Goal: Communication & Community: Share content

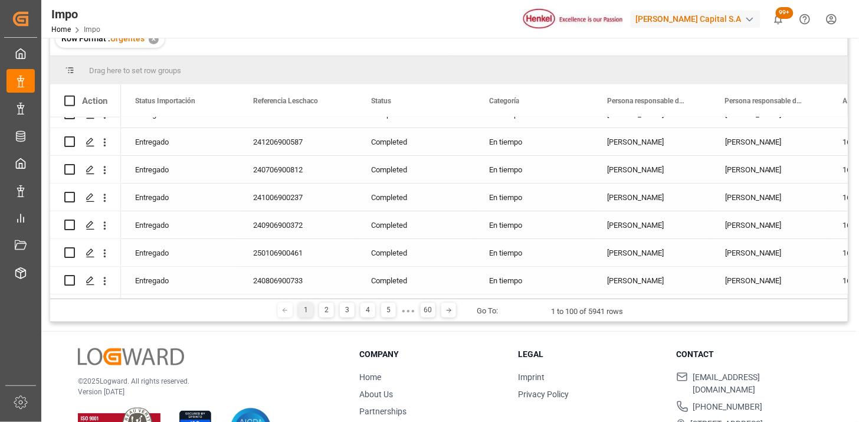
scroll to position [2535, 0]
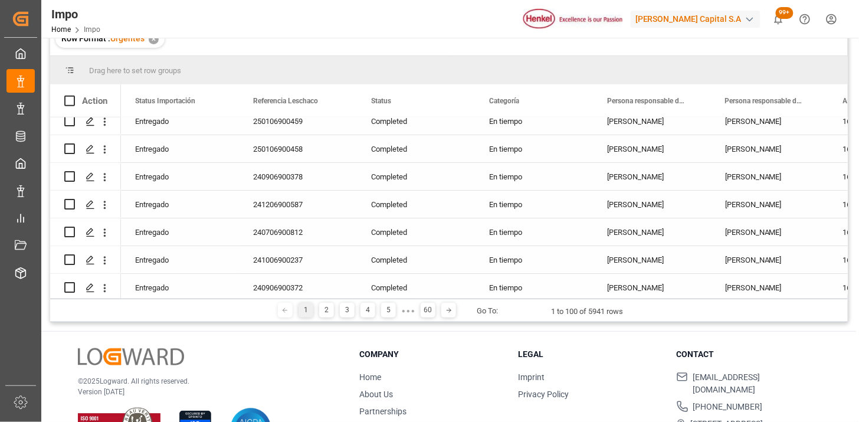
click at [168, 178] on div "Entregado" at bounding box center [180, 177] width 90 height 27
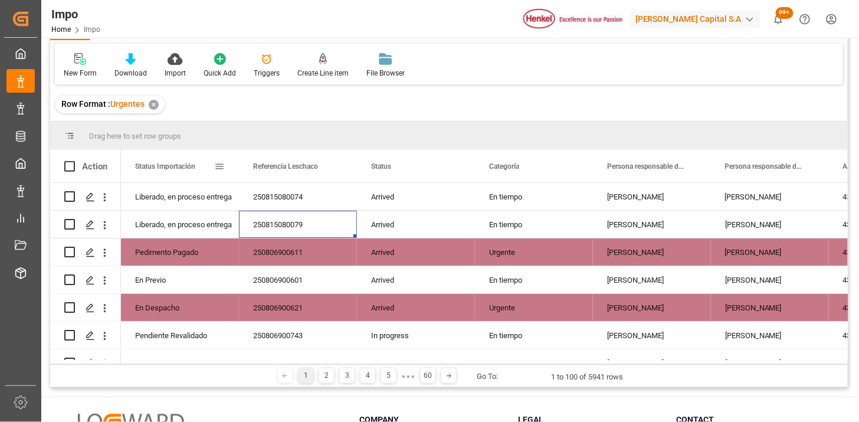
scroll to position [0, 0]
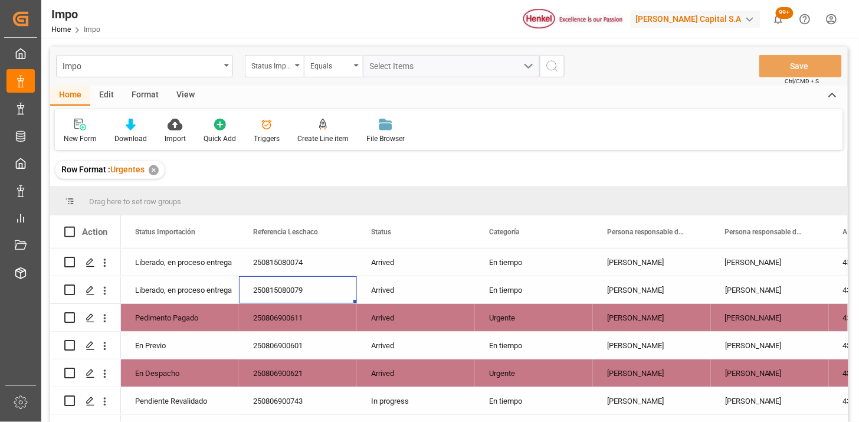
click at [187, 95] on div "View" at bounding box center [186, 96] width 36 height 20
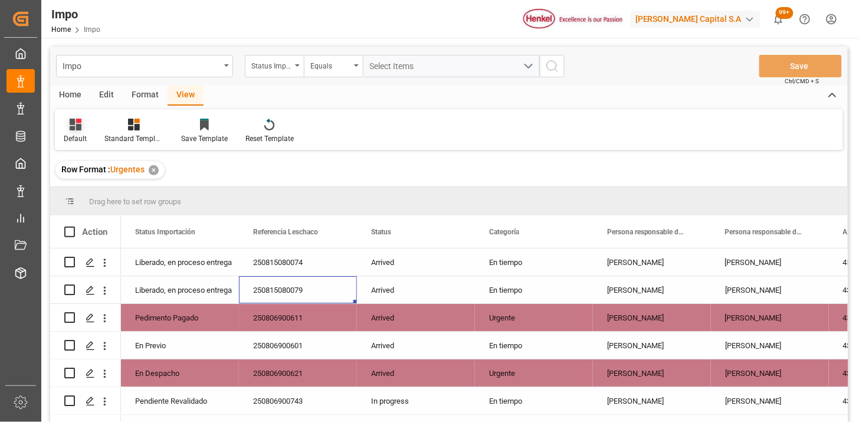
click at [77, 124] on icon at bounding box center [76, 125] width 12 height 12
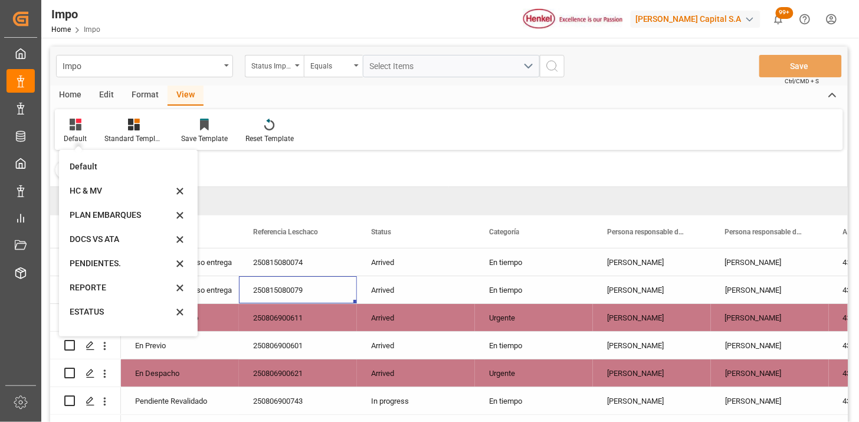
click at [551, 140] on div "Default Default HC & MV PLAN EMBARQUES DOCS VS ATA PENDIENTES. REPORTE ESTATUS …" at bounding box center [449, 129] width 789 height 41
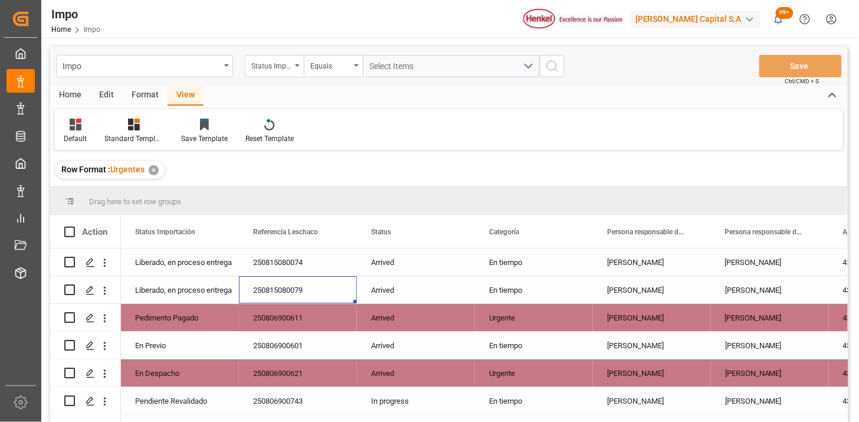
click at [396, 262] on div "Arrived" at bounding box center [416, 262] width 118 height 27
click at [459, 234] on span at bounding box center [455, 232] width 11 height 11
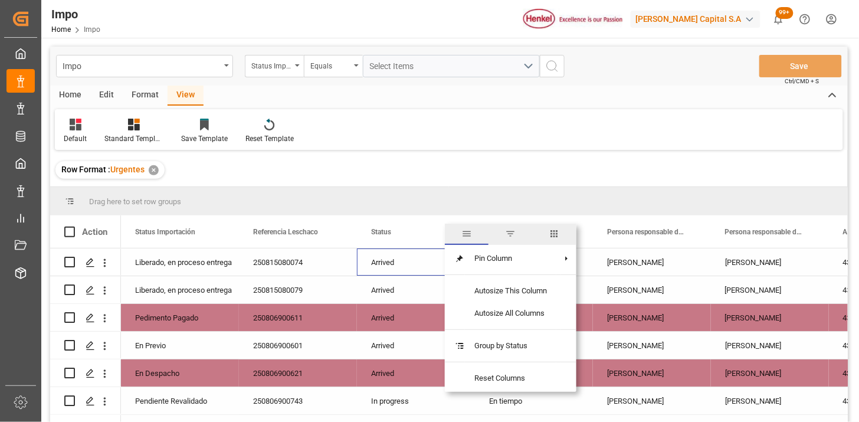
click at [517, 237] on span "filter" at bounding box center [511, 234] width 44 height 21
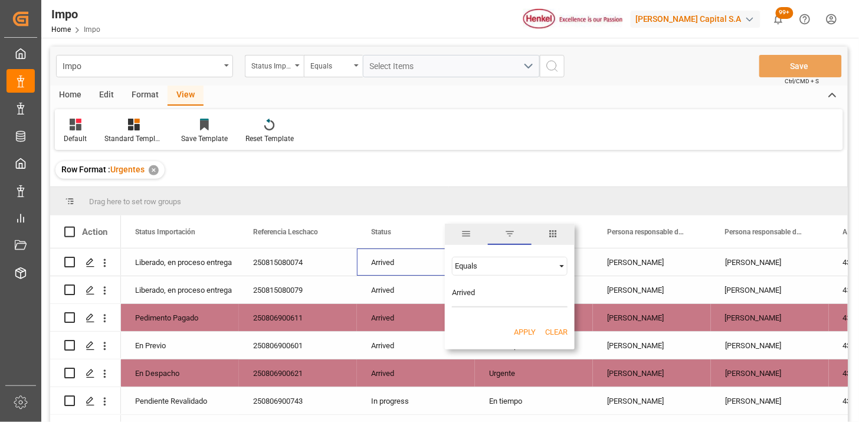
type input "Arrived"
drag, startPoint x: 521, startPoint y: 333, endPoint x: 492, endPoint y: 340, distance: 29.8
click at [519, 333] on button "Apply" at bounding box center [525, 332] width 22 height 12
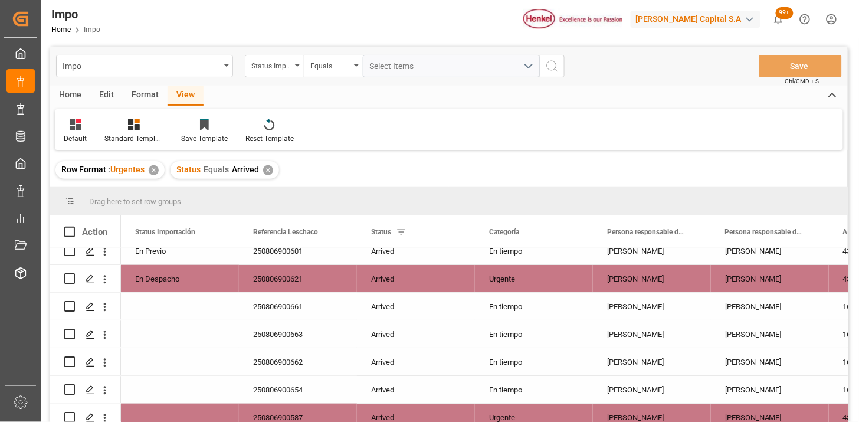
scroll to position [262, 0]
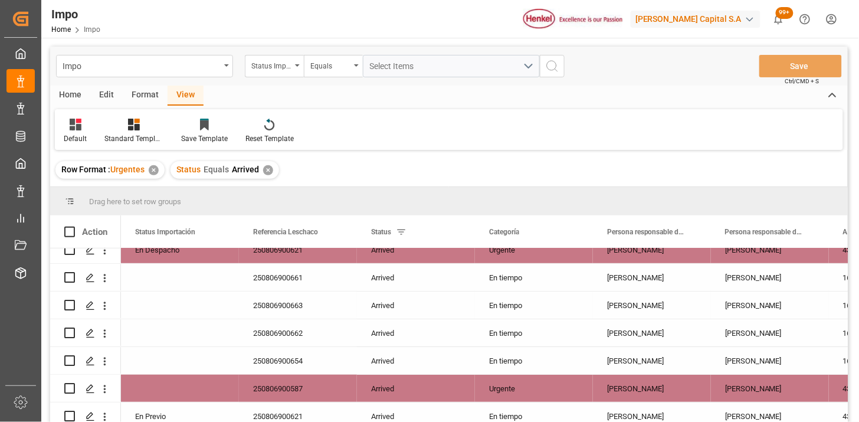
click at [753, 294] on div "[PERSON_NAME]" at bounding box center [770, 305] width 118 height 27
click at [810, 231] on span at bounding box center [810, 232] width 11 height 11
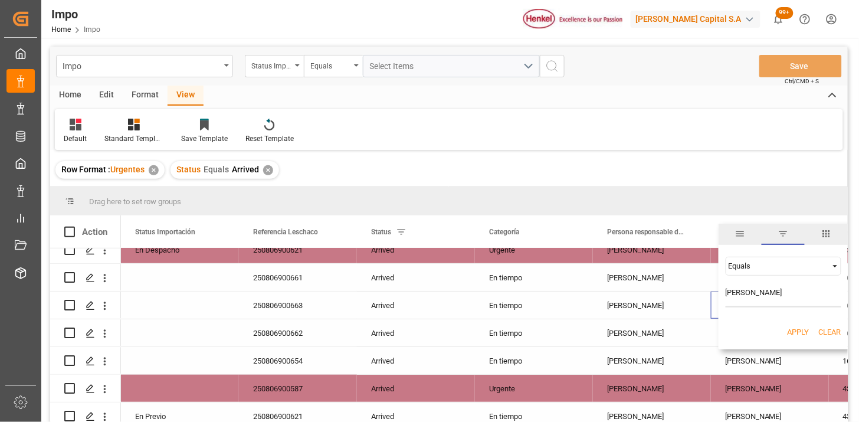
type input "[PERSON_NAME]"
click at [796, 331] on button "Apply" at bounding box center [799, 332] width 22 height 12
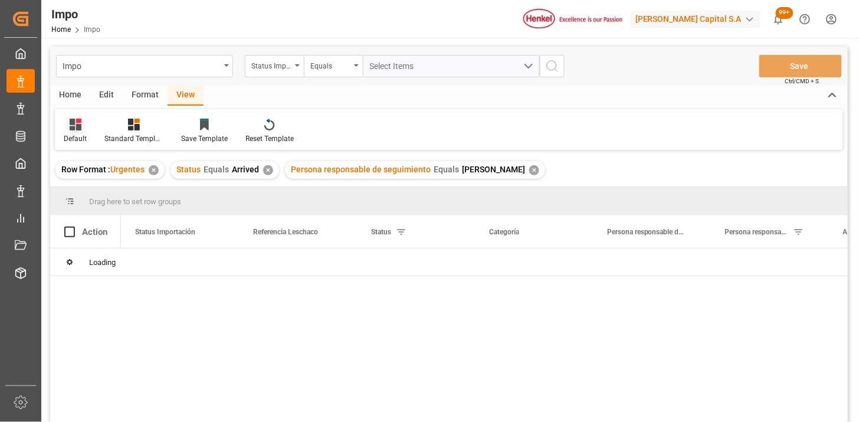
click at [77, 130] on div "Default" at bounding box center [75, 131] width 41 height 26
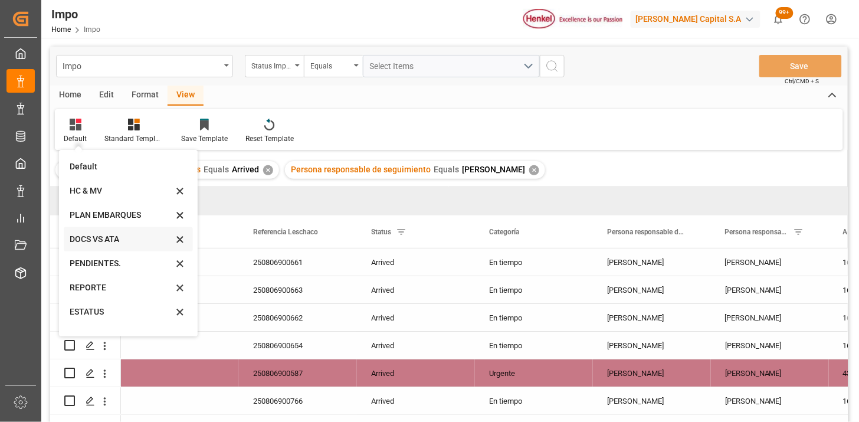
scroll to position [40, 0]
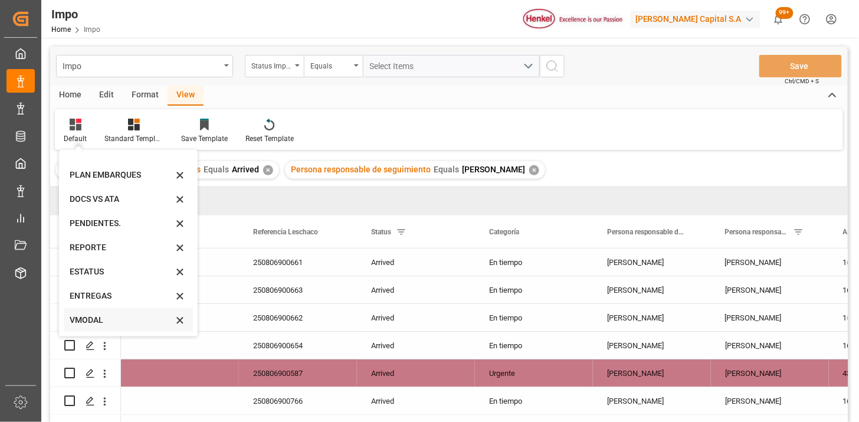
click at [108, 322] on div "VMODAL" at bounding box center [121, 320] width 103 height 12
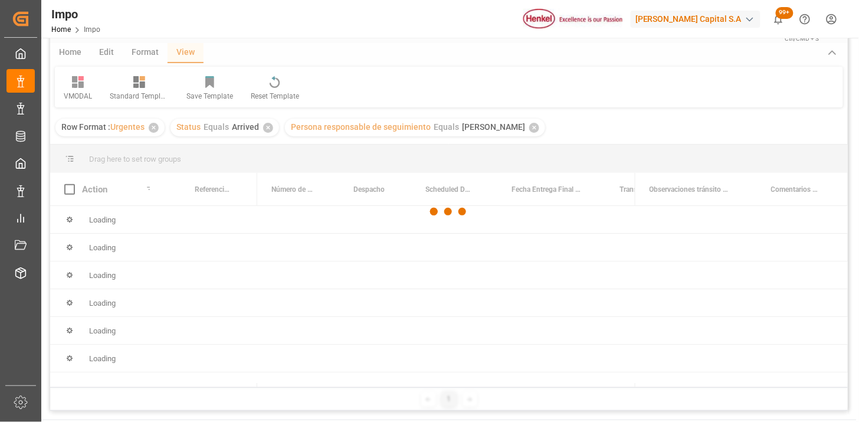
scroll to position [66, 0]
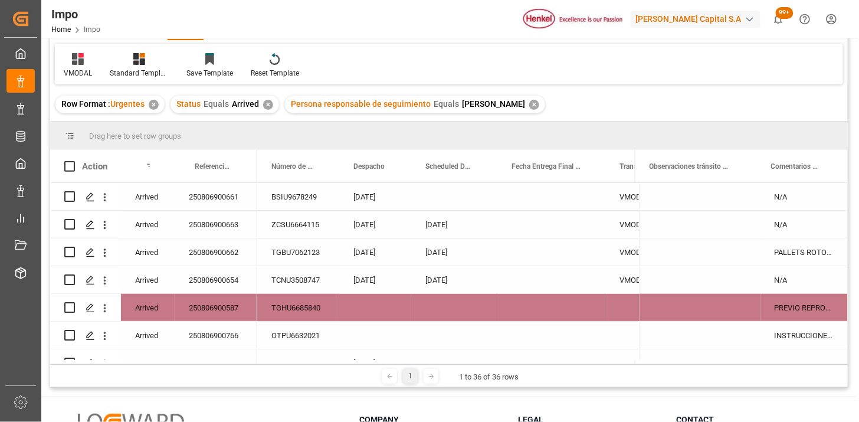
click at [433, 202] on div "Press SPACE to select this row." at bounding box center [454, 196] width 86 height 27
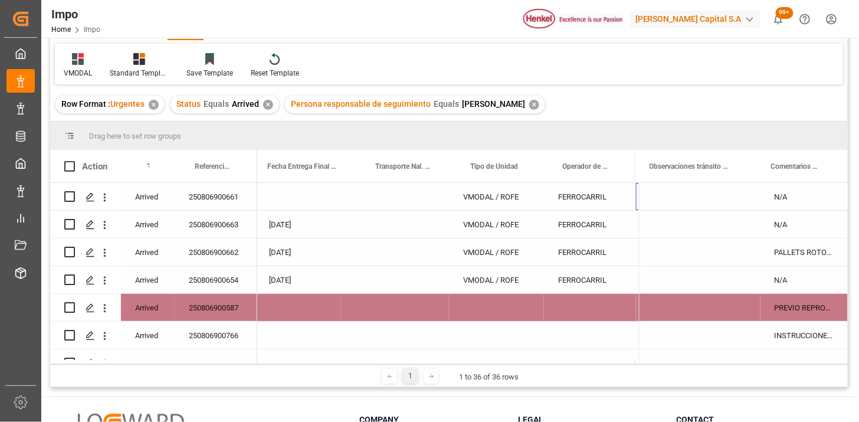
scroll to position [0, 244]
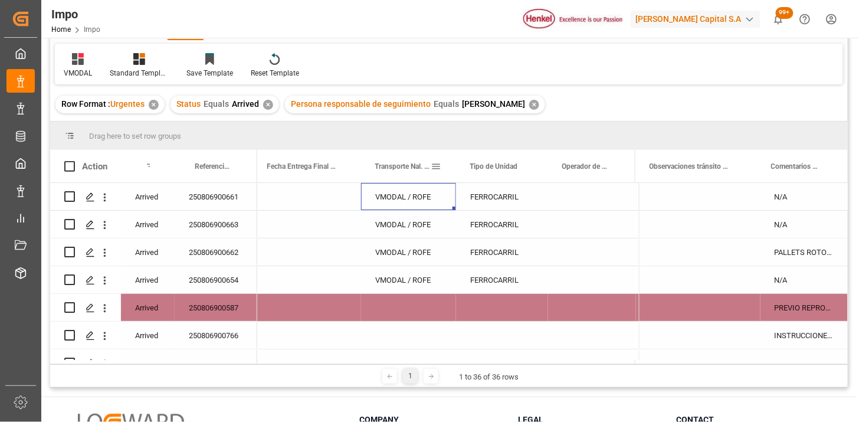
click at [436, 166] on span at bounding box center [437, 166] width 11 height 11
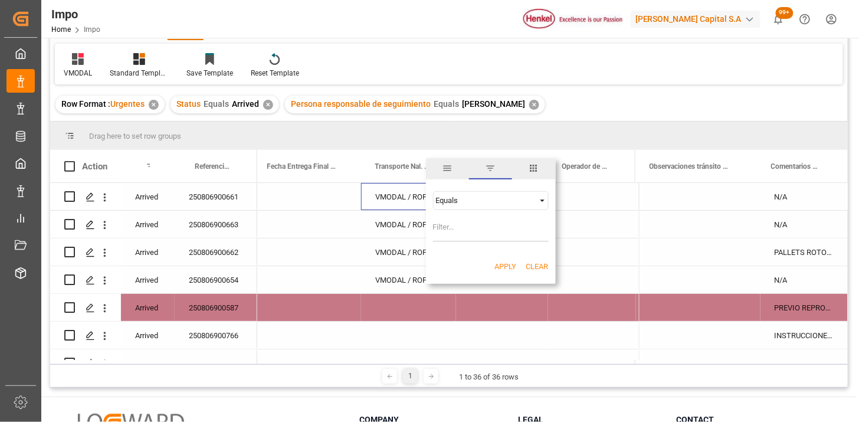
drag, startPoint x: 480, startPoint y: 197, endPoint x: 480, endPoint y: 207, distance: 10.6
click at [479, 204] on div "Equals" at bounding box center [485, 200] width 99 height 9
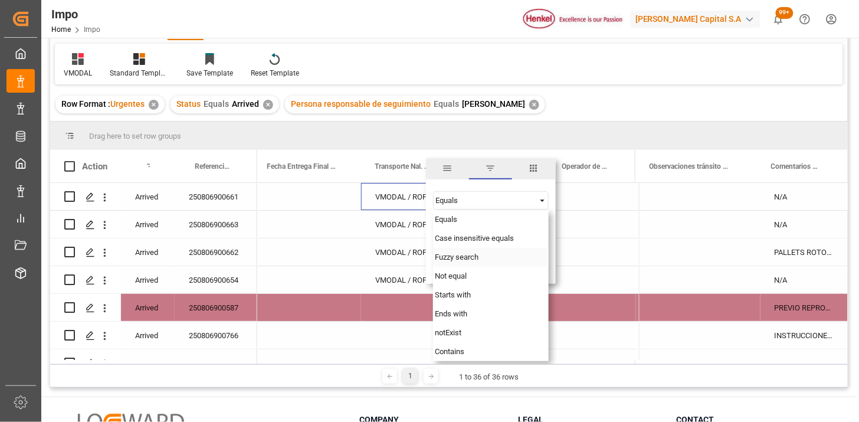
drag, startPoint x: 472, startPoint y: 257, endPoint x: 468, endPoint y: 246, distance: 12.2
click at [470, 257] on span "Fuzzy search" at bounding box center [458, 257] width 44 height 9
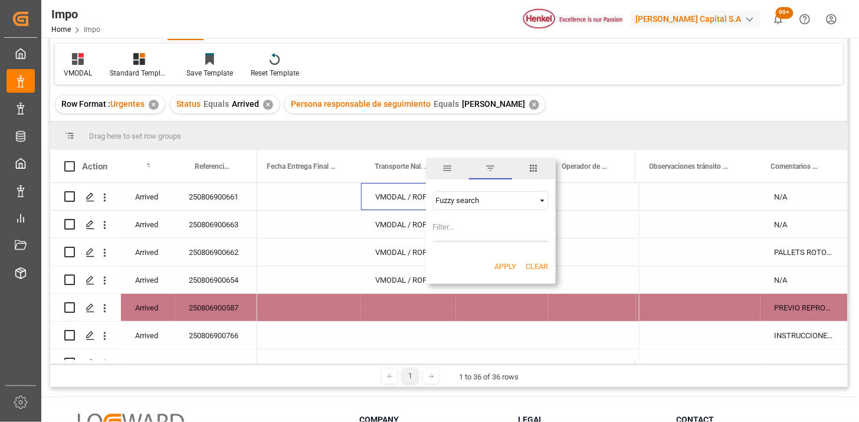
click at [467, 238] on input "Filter Value" at bounding box center [491, 230] width 116 height 24
type input "VMODAL"
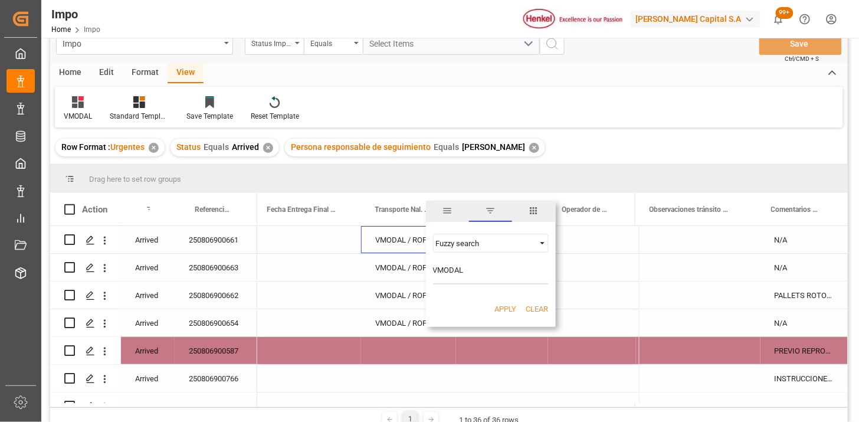
scroll to position [0, 0]
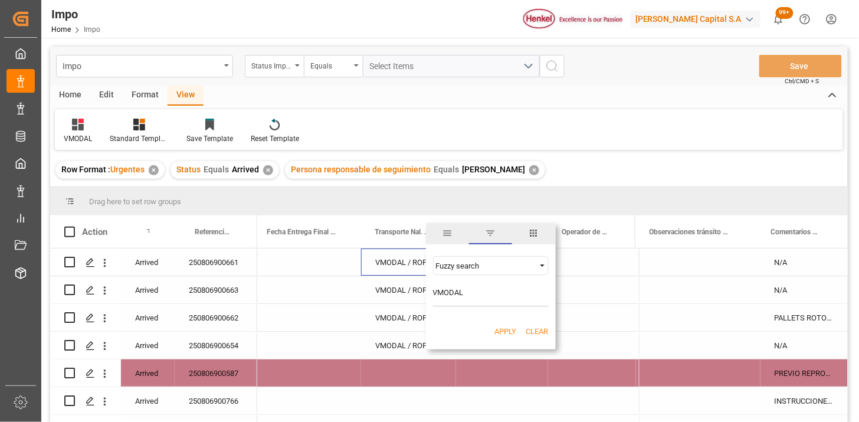
click at [511, 328] on button "Apply" at bounding box center [506, 332] width 22 height 12
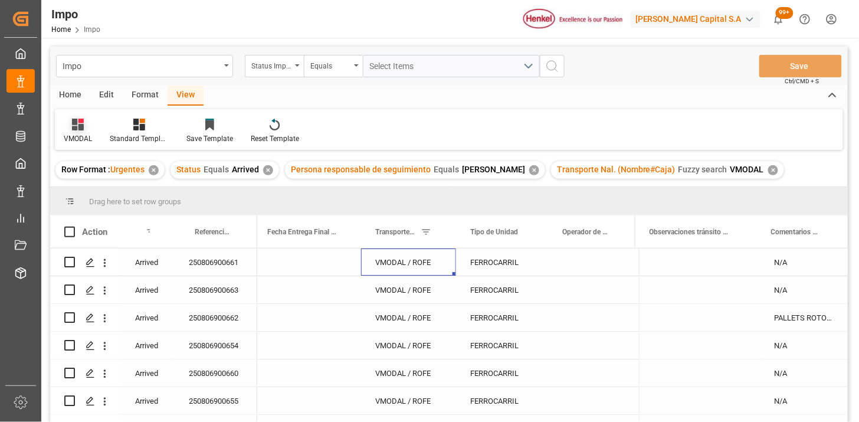
click at [78, 124] on icon at bounding box center [78, 125] width 12 height 12
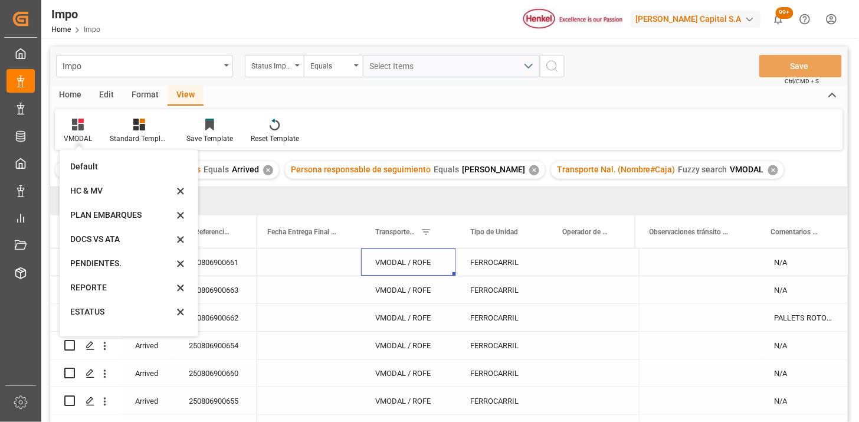
click at [146, 93] on div "Format" at bounding box center [145, 96] width 45 height 20
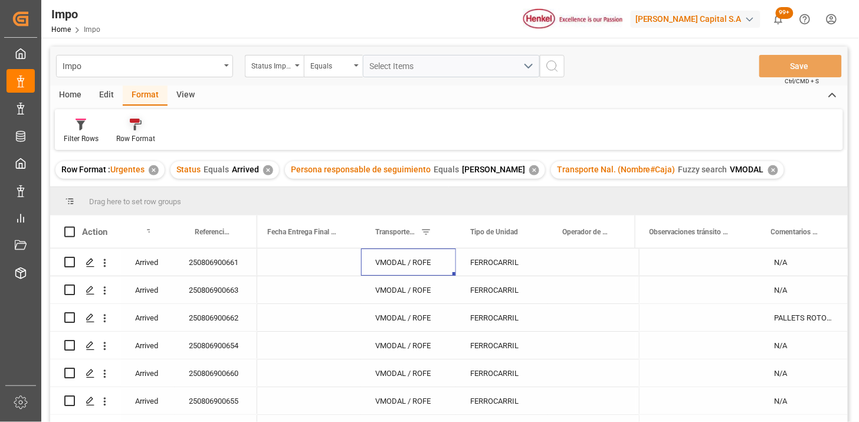
drag, startPoint x: 145, startPoint y: 94, endPoint x: 136, endPoint y: 128, distance: 34.2
click at [136, 128] on icon at bounding box center [136, 125] width 12 height 12
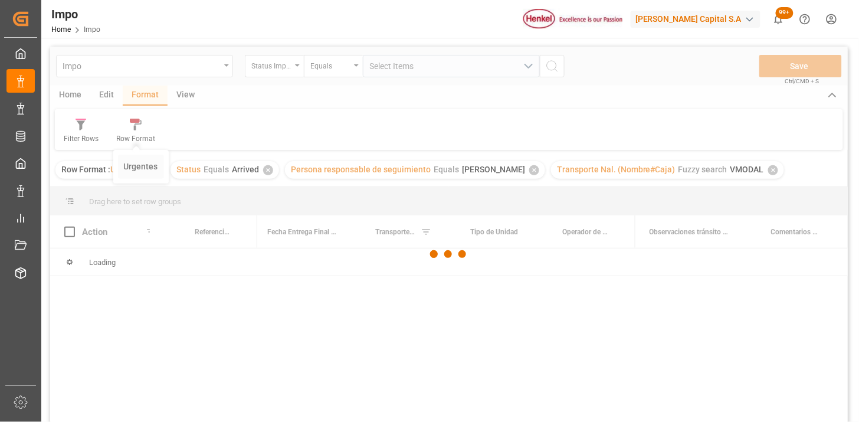
click at [149, 169] on div "Impo Status Importación Equals Select Items Save Ctrl/CMD + S Home Edit Format …" at bounding box center [449, 250] width 798 height 407
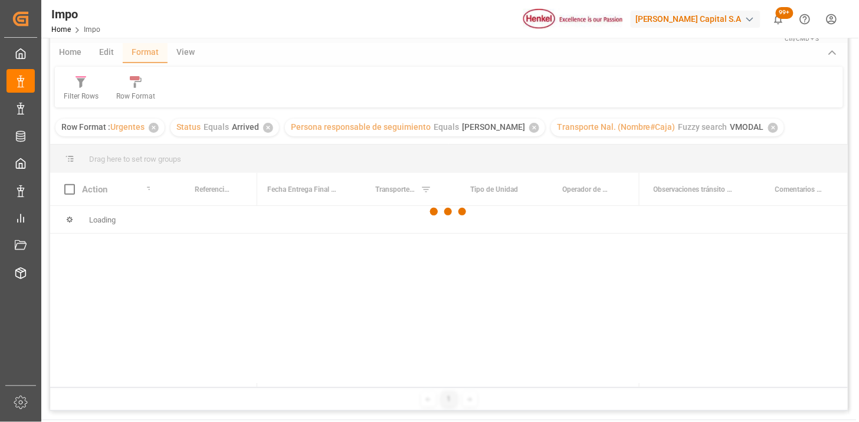
scroll to position [66, 0]
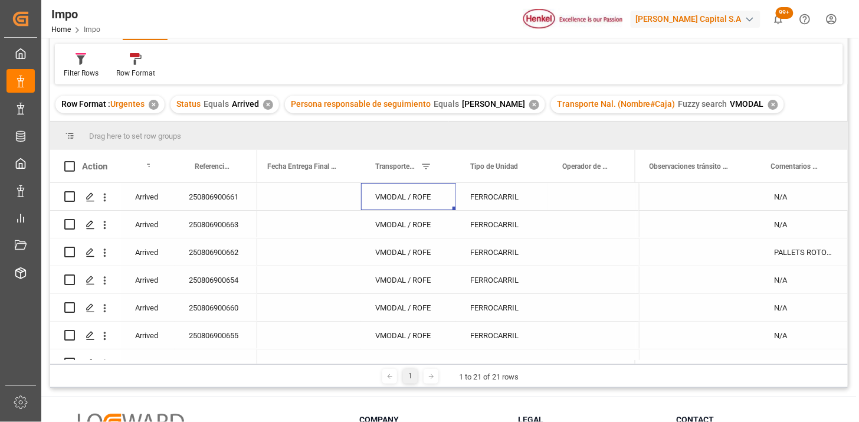
click at [412, 199] on div "VMODAL / ROFE" at bounding box center [408, 196] width 95 height 27
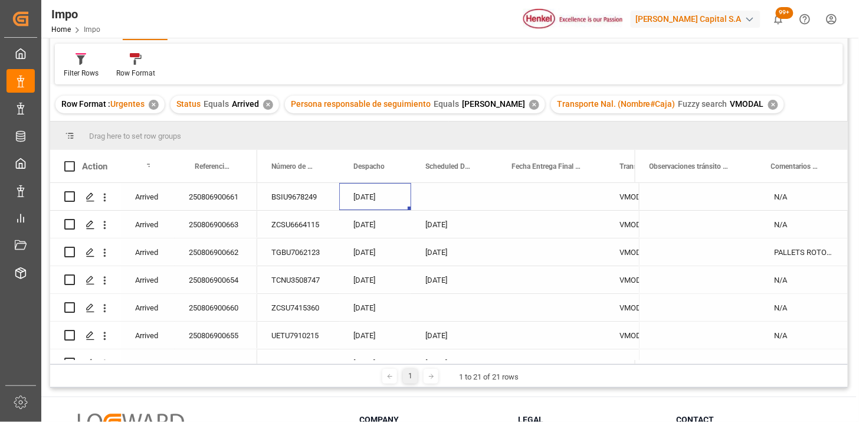
scroll to position [0, 0]
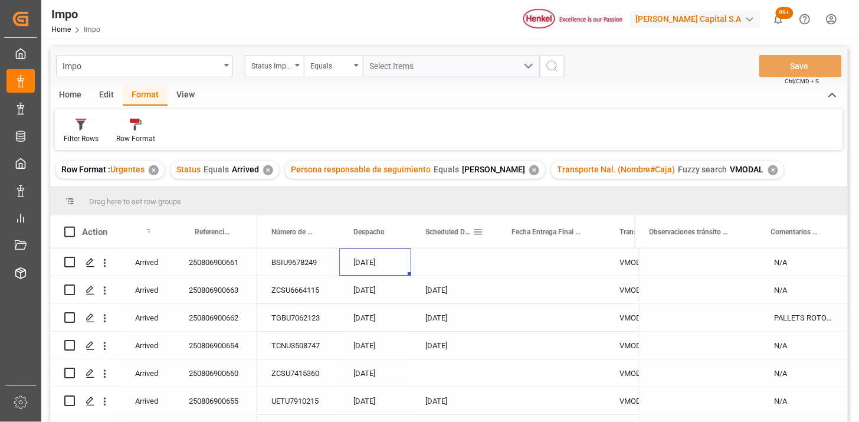
click at [439, 234] on span "Scheduled Delivery Date" at bounding box center [449, 232] width 47 height 8
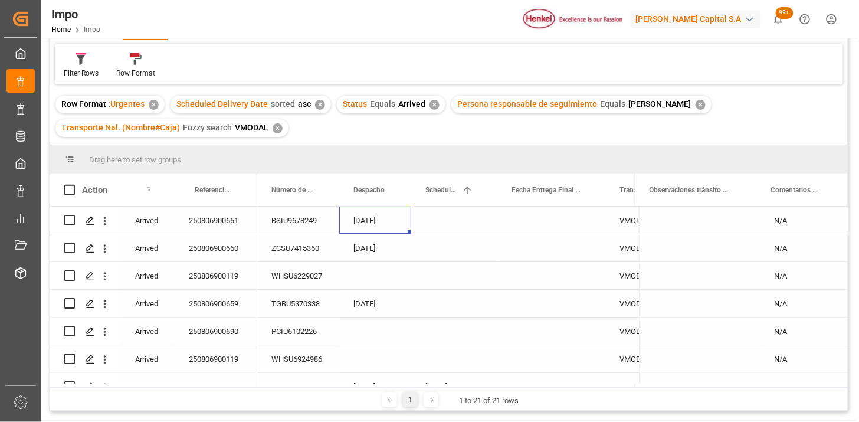
scroll to position [131, 0]
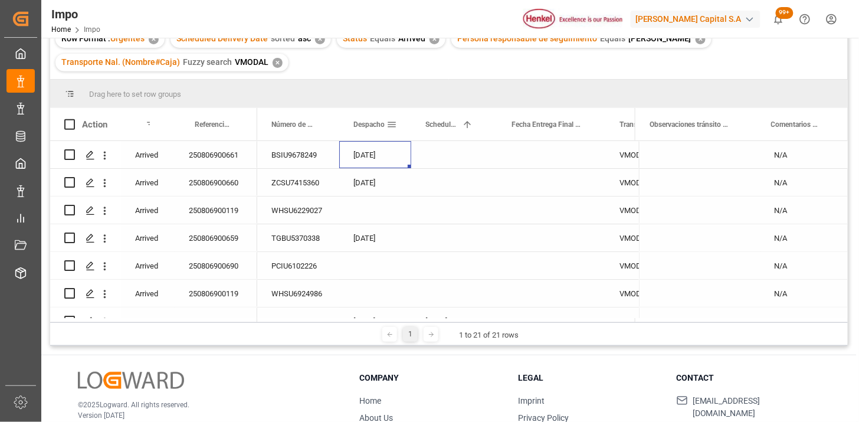
click at [361, 125] on span "Despacho" at bounding box center [369, 124] width 31 height 8
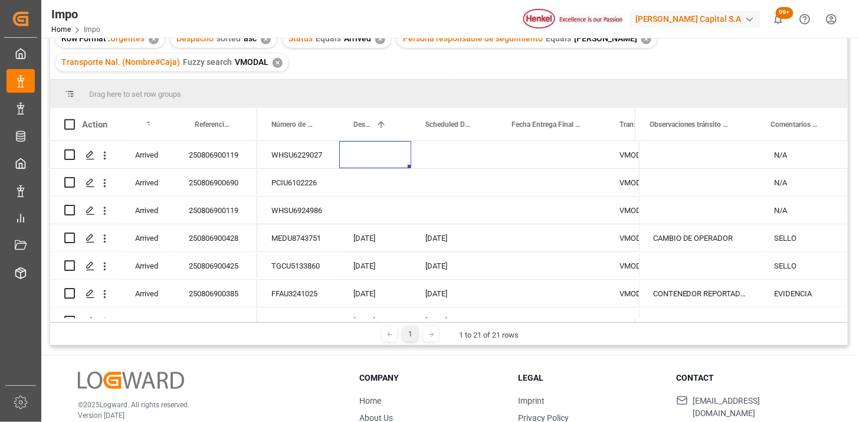
scroll to position [66, 0]
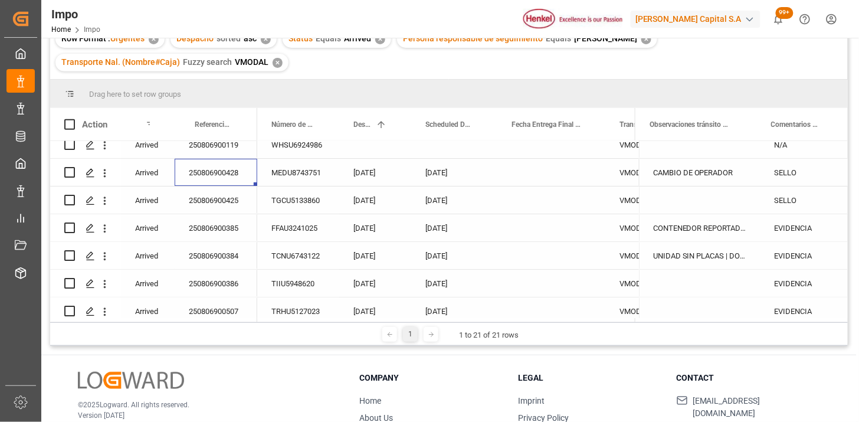
click at [225, 165] on div "250806900428" at bounding box center [216, 172] width 83 height 27
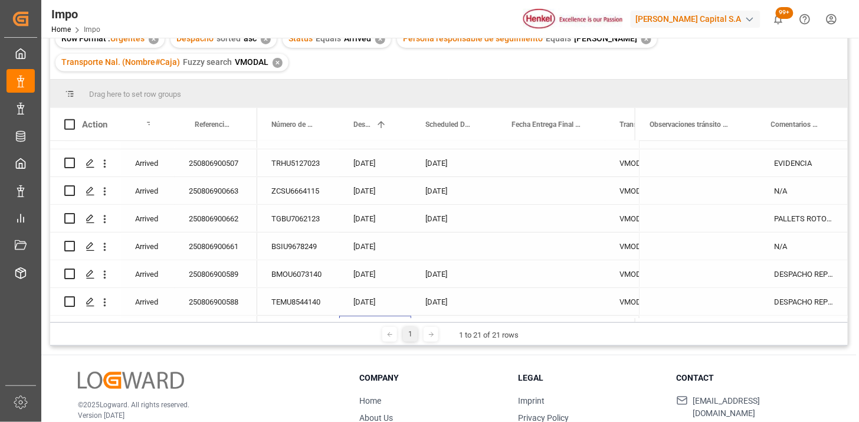
scroll to position [241, 0]
click at [319, 125] on span at bounding box center [320, 124] width 11 height 11
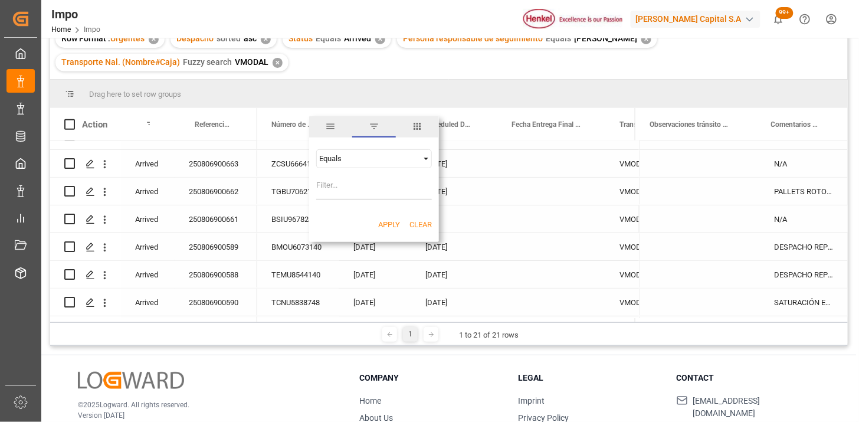
click at [414, 130] on span "columns" at bounding box center [417, 126] width 11 height 11
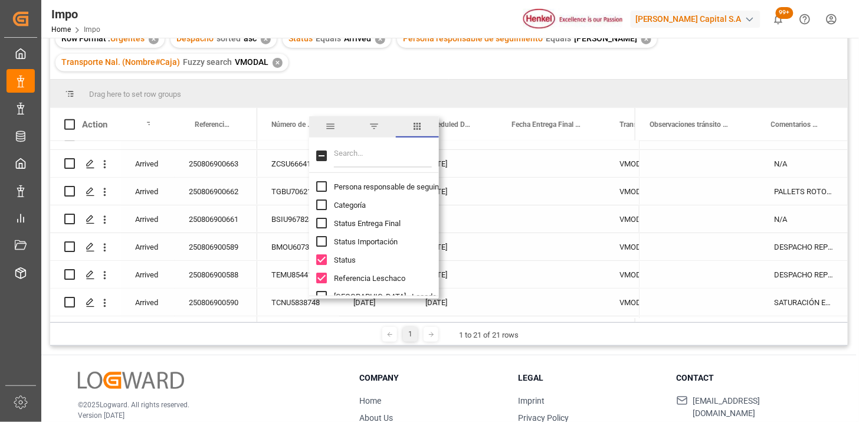
click at [354, 152] on input "Filter Columns Input" at bounding box center [383, 156] width 98 height 24
type input "e"
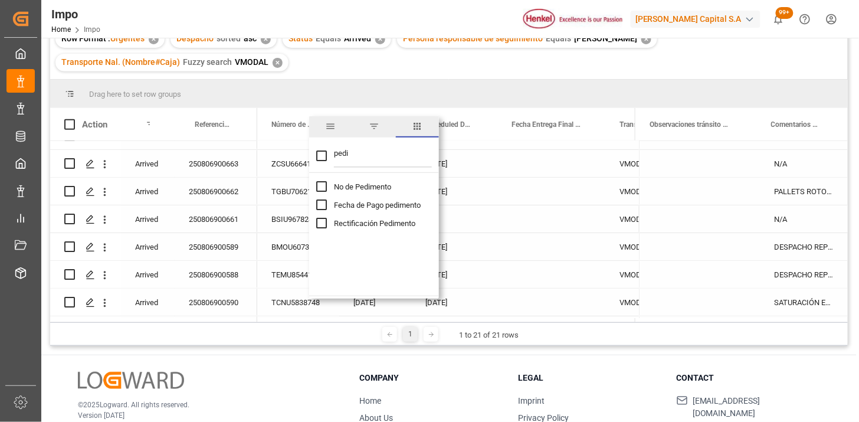
type input "pedi"
click at [361, 187] on span "No de Pedimento" at bounding box center [362, 186] width 57 height 9
checkbox input "false"
checkbox input "true"
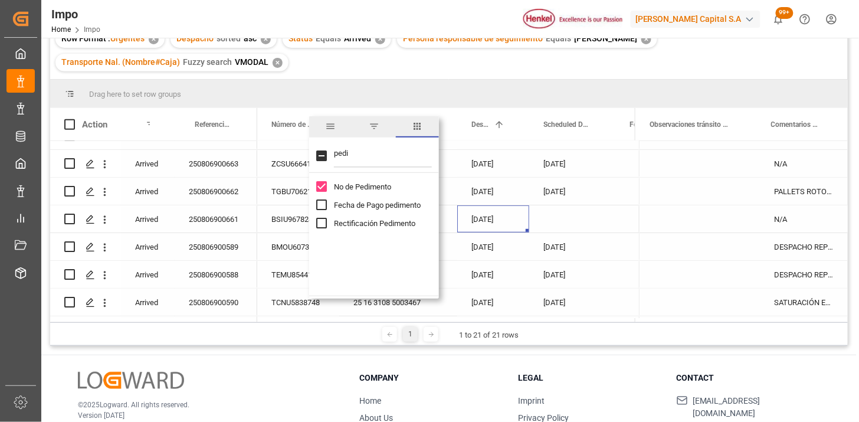
click at [497, 205] on div "[DATE]" at bounding box center [493, 218] width 72 height 27
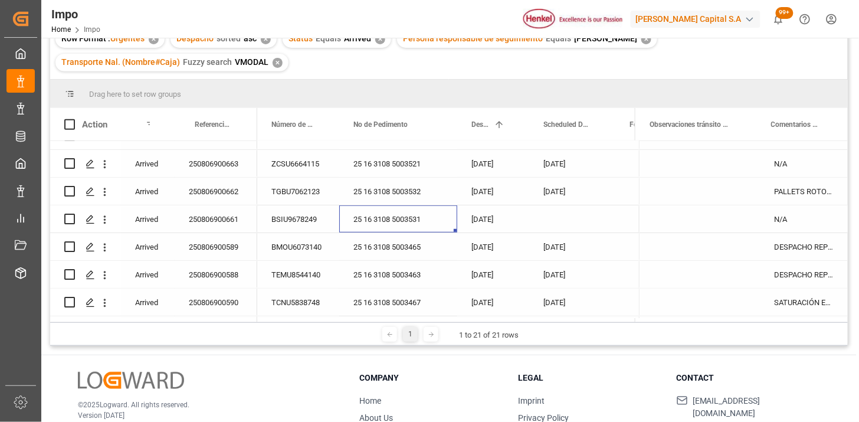
click at [400, 223] on div "25 16 3108 5003531" at bounding box center [398, 218] width 118 height 27
click at [231, 168] on div "250806900663" at bounding box center [216, 163] width 83 height 27
click at [553, 162] on div "[DATE]" at bounding box center [572, 163] width 86 height 27
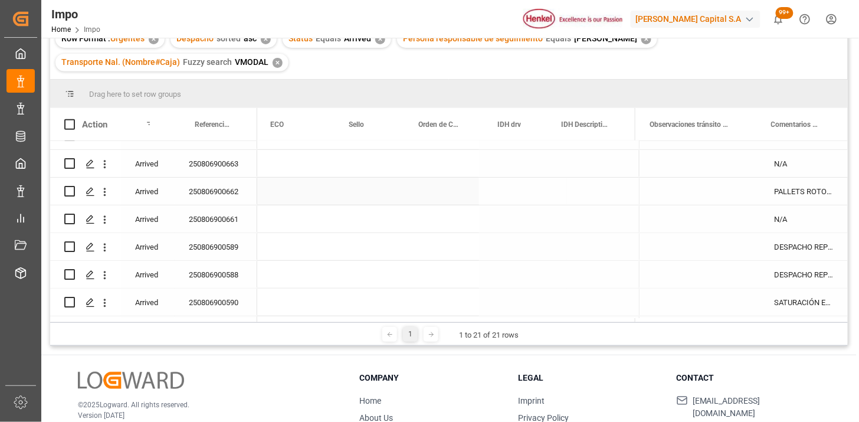
scroll to position [0, 811]
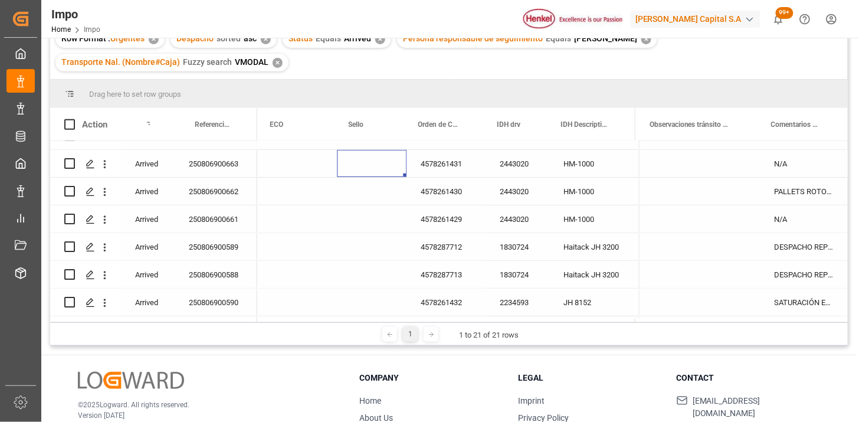
click at [360, 162] on div "Press SPACE to select this row." at bounding box center [373, 163] width 70 height 27
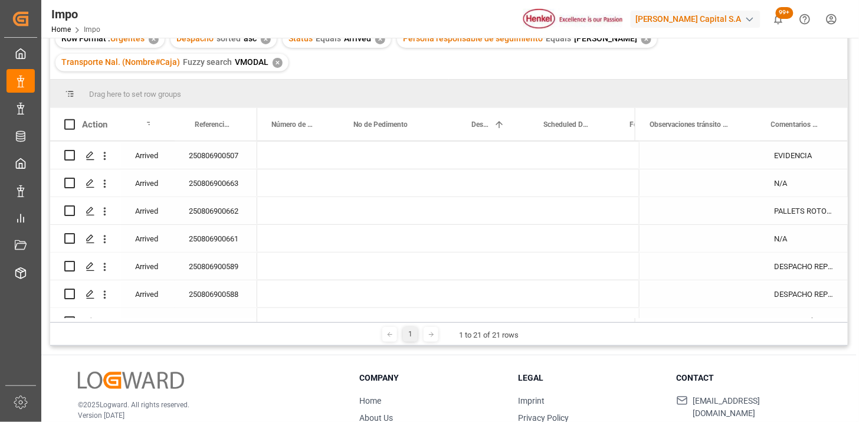
scroll to position [0, 0]
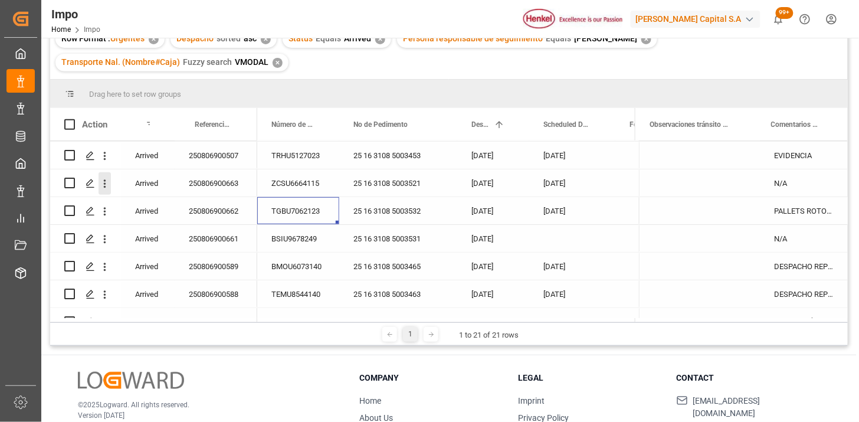
click at [104, 185] on icon "open menu" at bounding box center [105, 183] width 2 height 8
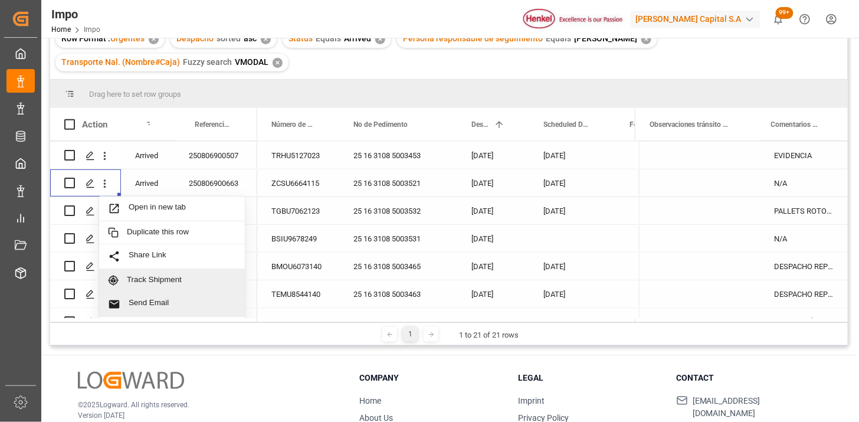
click at [169, 303] on span "Send Email" at bounding box center [182, 304] width 107 height 12
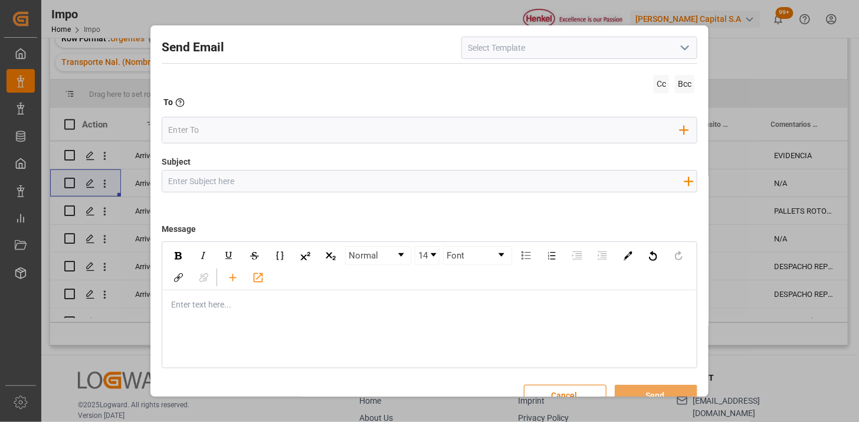
click at [689, 48] on div at bounding box center [580, 48] width 236 height 22
click at [687, 50] on icon "open menu" at bounding box center [685, 48] width 14 height 14
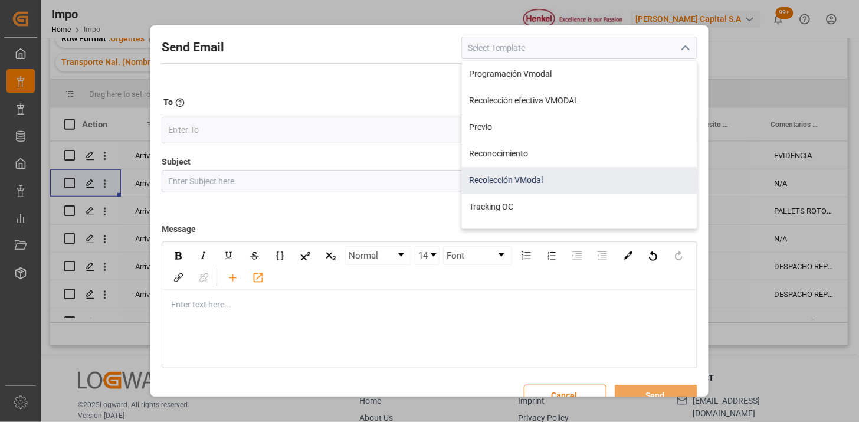
click at [535, 179] on div "Recolección VModal" at bounding box center [579, 180] width 235 height 27
type input "Recolección VModal"
type input "RECOLECCIÓN {{scheduledDeliveryDate}} || OC {{customerpoDerived}} || {{freightF…"
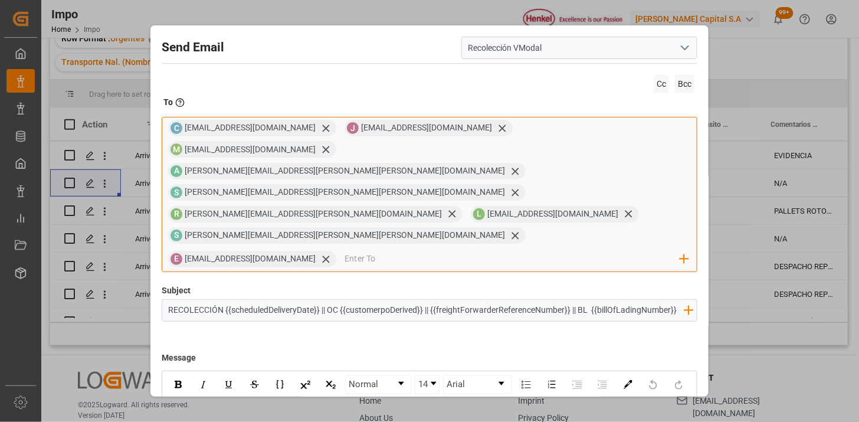
click at [468, 250] on input "email" at bounding box center [513, 259] width 336 height 18
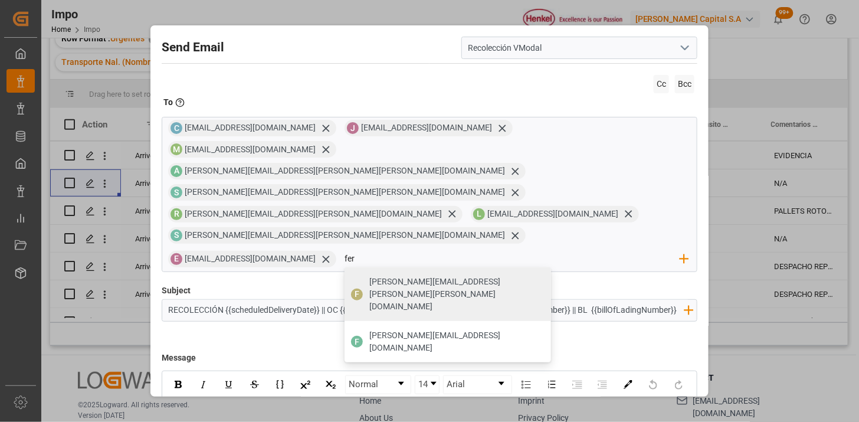
click at [399, 285] on div "Subject RECOLECCIÓN {{scheduledDeliveryDate}} || OC {{customerpoDerived}} || {{…" at bounding box center [430, 314] width 536 height 59
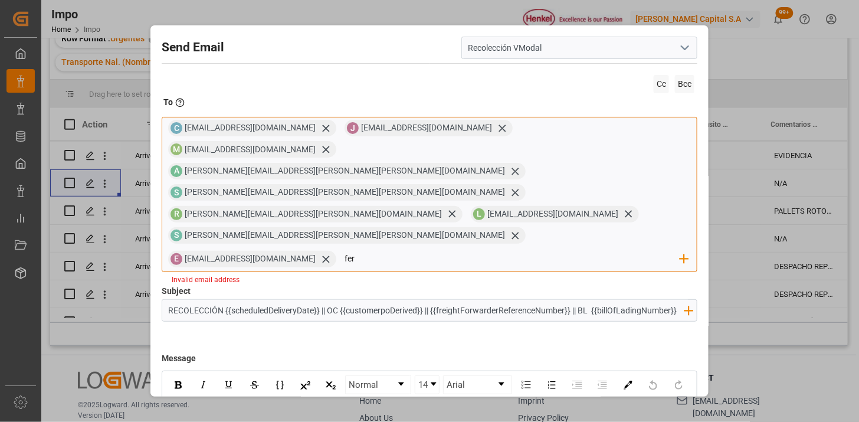
click at [504, 250] on input "fer" at bounding box center [513, 259] width 336 height 18
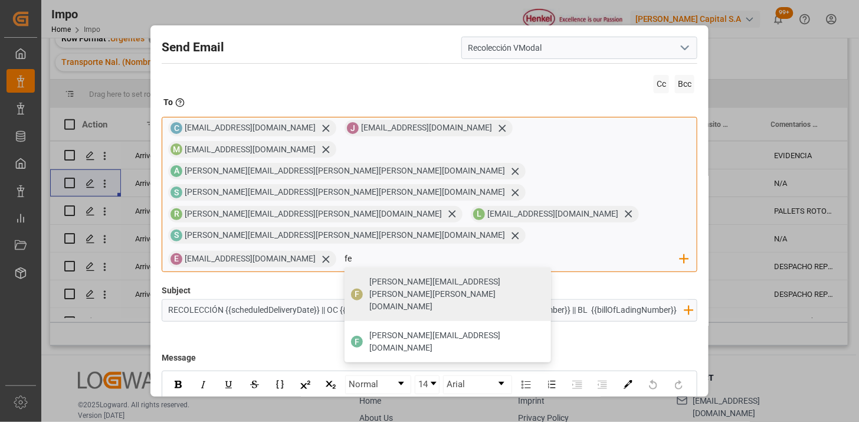
type input "f"
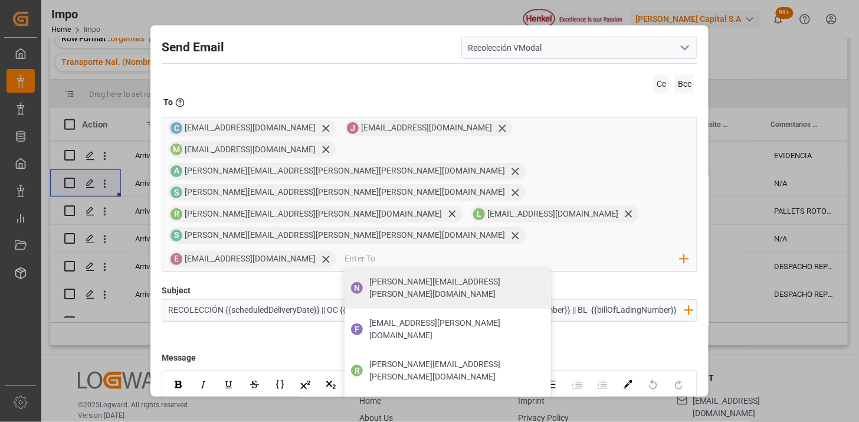
click at [328, 272] on span at bounding box center [430, 278] width 536 height 12
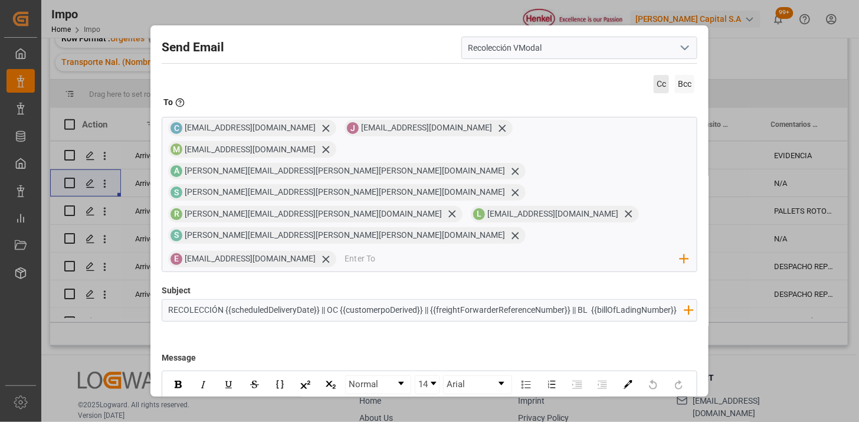
click at [659, 80] on span "Cc" at bounding box center [661, 84] width 15 height 18
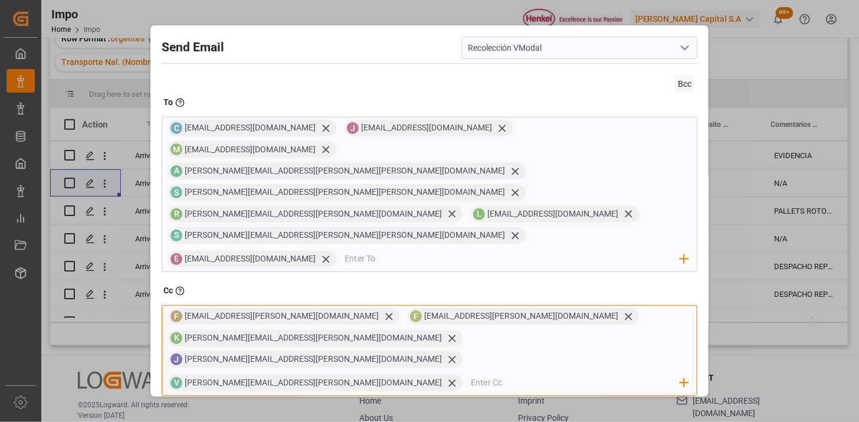
click at [537, 374] on input "email" at bounding box center [576, 383] width 210 height 18
type input "fer"
click at [484, 413] on span "F" at bounding box center [484, 419] width 12 height 12
click at [519, 401] on icon at bounding box center [515, 404] width 7 height 7
click at [491, 374] on input "email" at bounding box center [576, 383] width 210 height 18
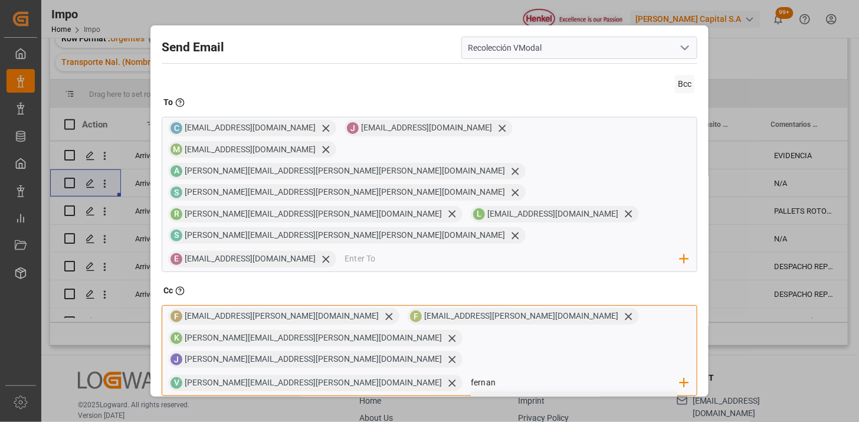
type input "fernan"
click at [457, 395] on input "email" at bounding box center [544, 404] width 273 height 18
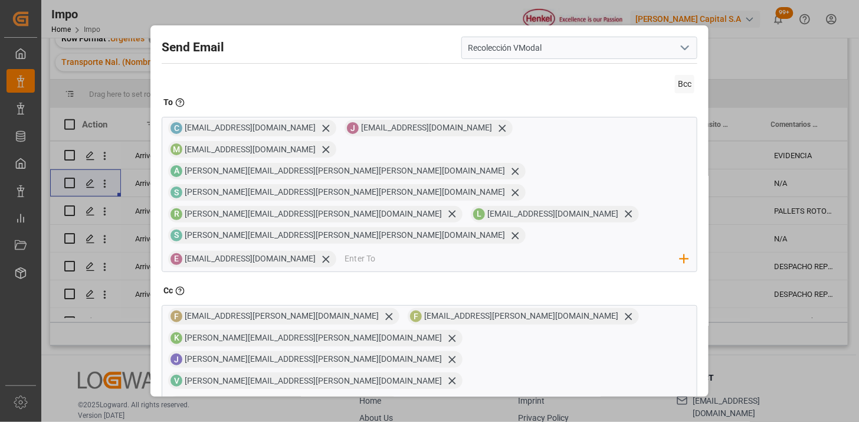
click at [455, 418] on span at bounding box center [430, 424] width 536 height 12
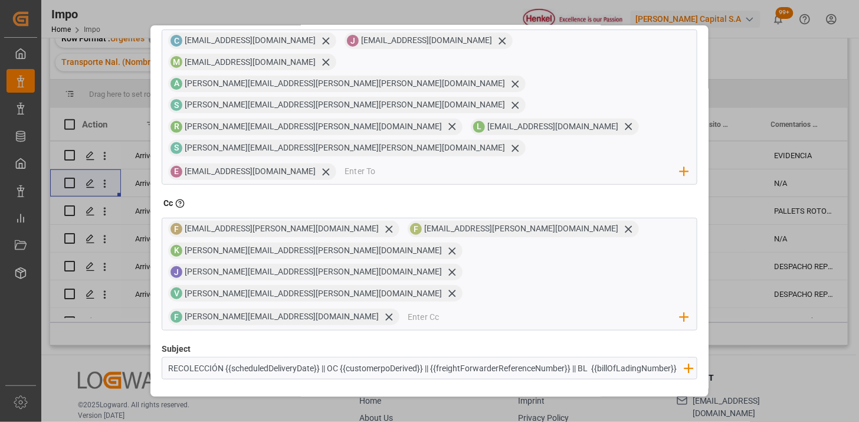
scroll to position [214, 0]
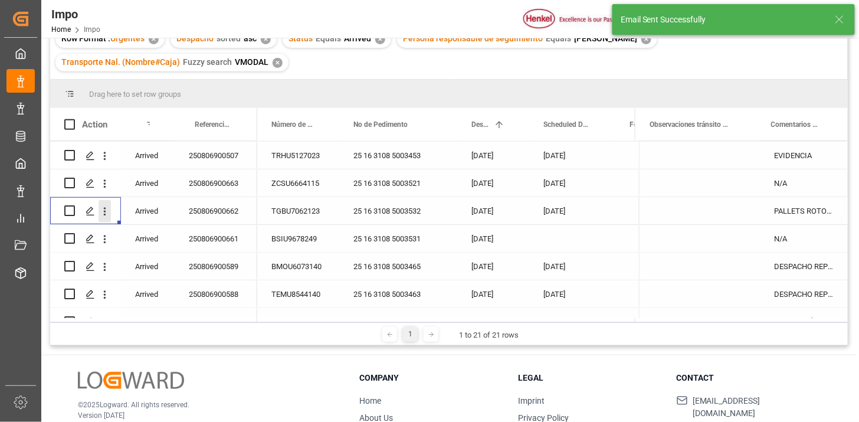
click at [104, 215] on icon "open menu" at bounding box center [105, 211] width 12 height 12
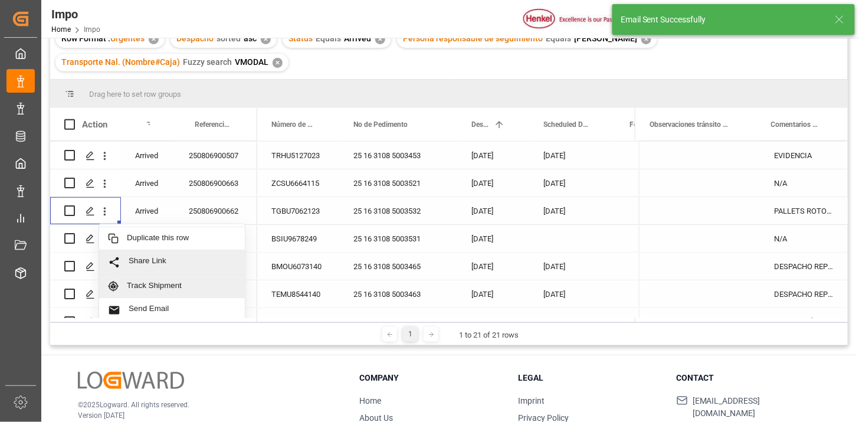
scroll to position [25, 0]
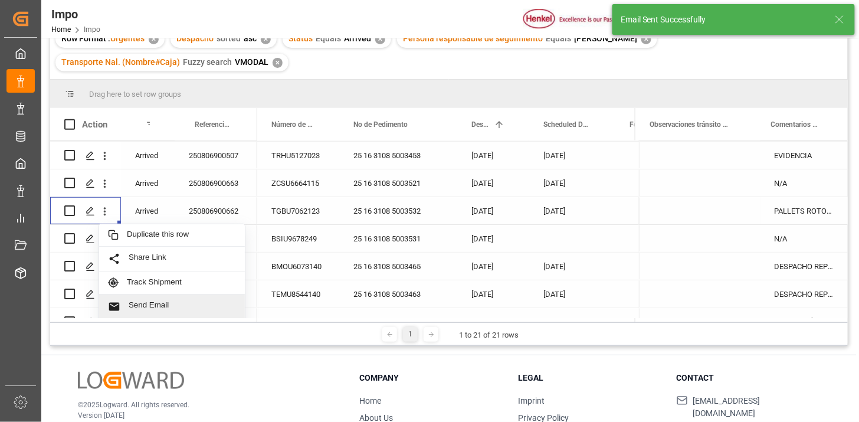
click at [162, 302] on span "Send Email" at bounding box center [182, 306] width 107 height 12
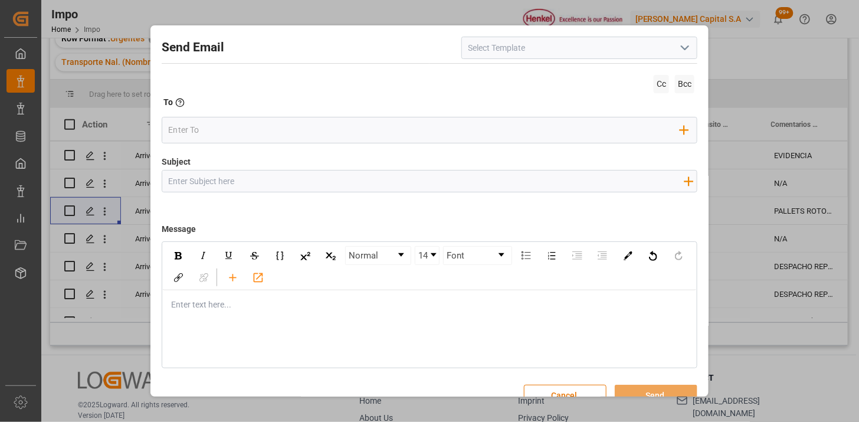
click at [681, 54] on icon "open menu" at bounding box center [685, 48] width 14 height 14
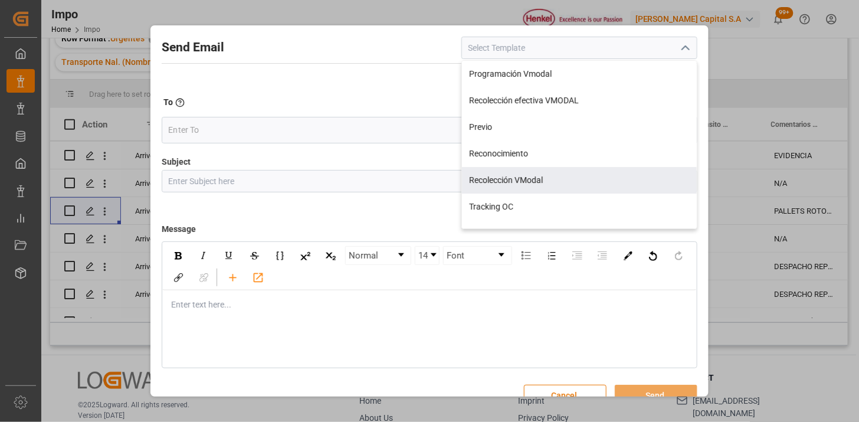
drag, startPoint x: 586, startPoint y: 185, endPoint x: 579, endPoint y: 184, distance: 7.1
click at [586, 185] on div "Recolección VModal" at bounding box center [579, 180] width 235 height 27
type input "Recolección VModal"
type input "RECOLECCIÓN {{scheduledDeliveryDate}} || OC {{customerpoDerived}} || {{freightF…"
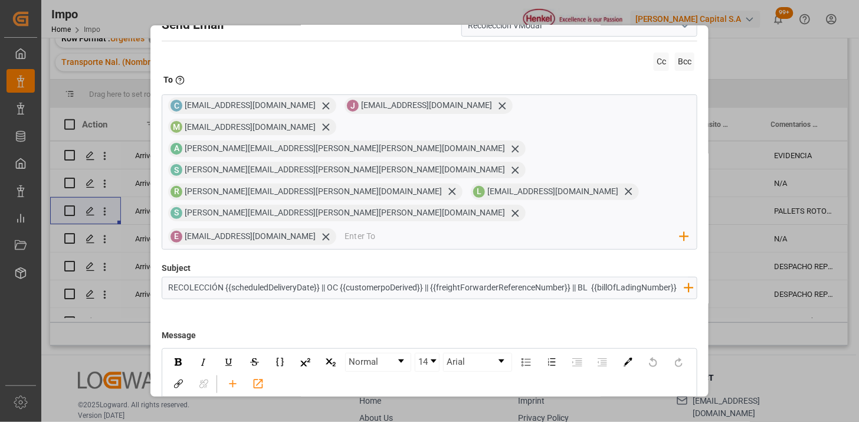
scroll to position [0, 0]
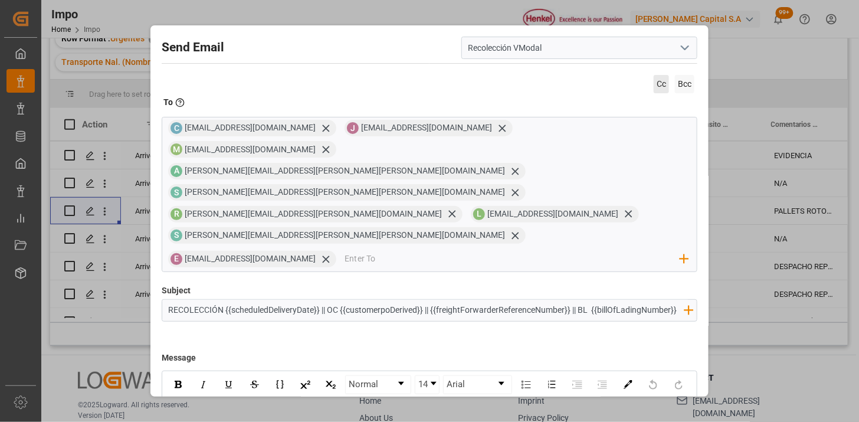
click at [654, 86] on span "Cc" at bounding box center [661, 84] width 15 height 18
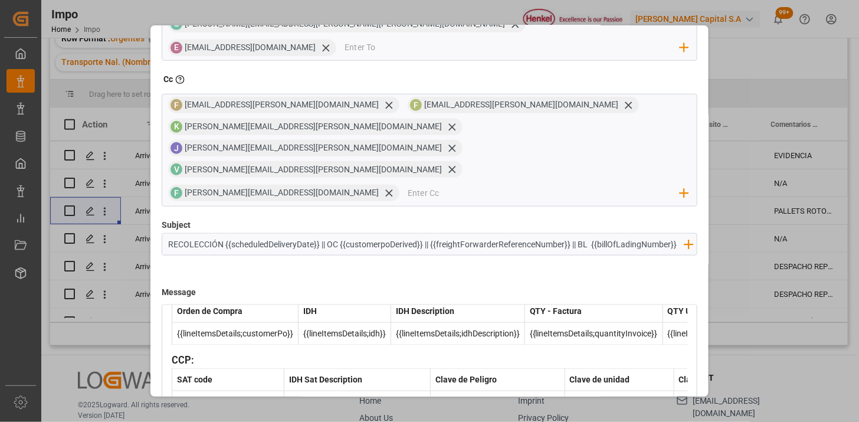
scroll to position [214, 0]
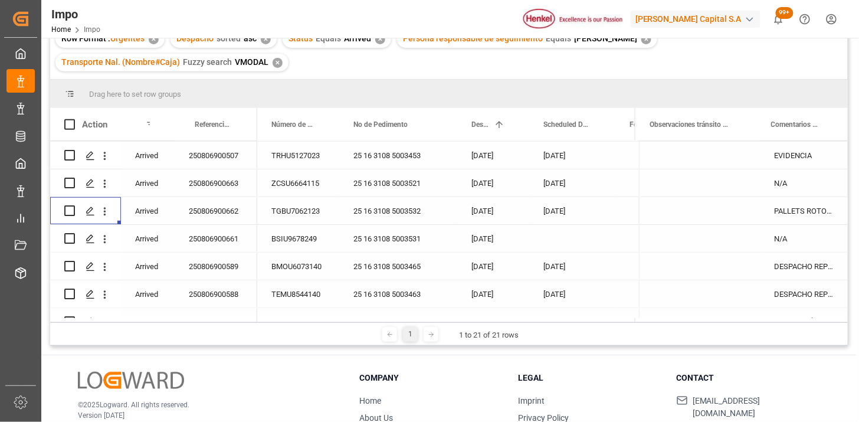
click at [216, 228] on div "250806900661" at bounding box center [216, 238] width 83 height 27
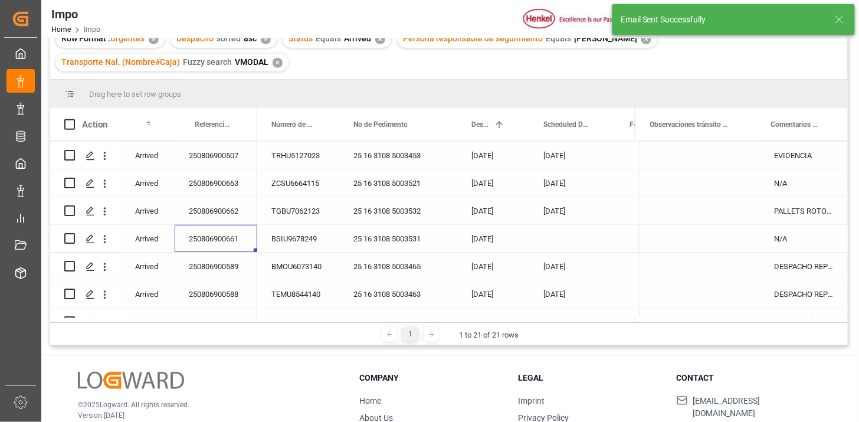
scroll to position [287, 0]
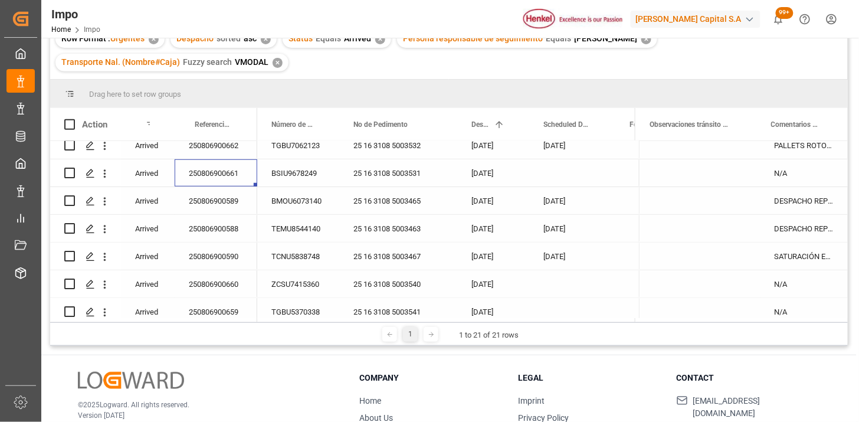
click at [202, 204] on div "250806900589" at bounding box center [216, 200] width 83 height 27
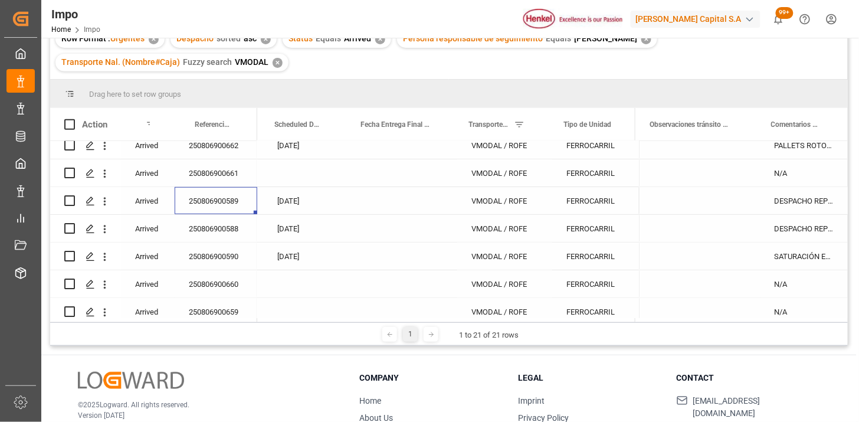
scroll to position [0, 270]
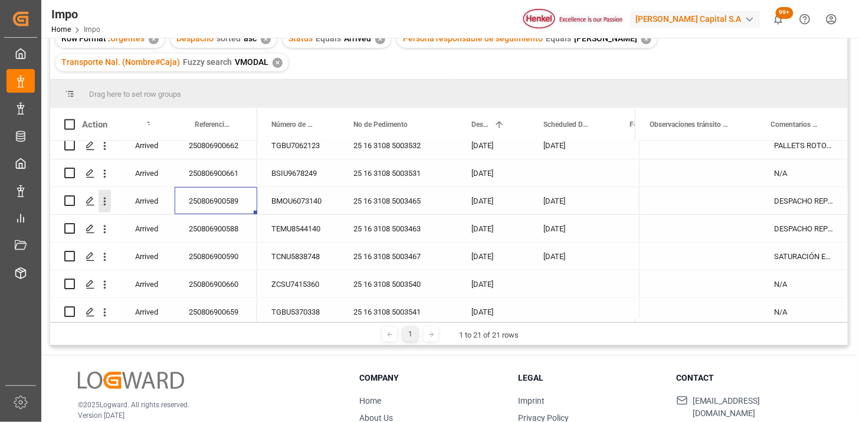
click at [107, 198] on icon "open menu" at bounding box center [105, 201] width 12 height 12
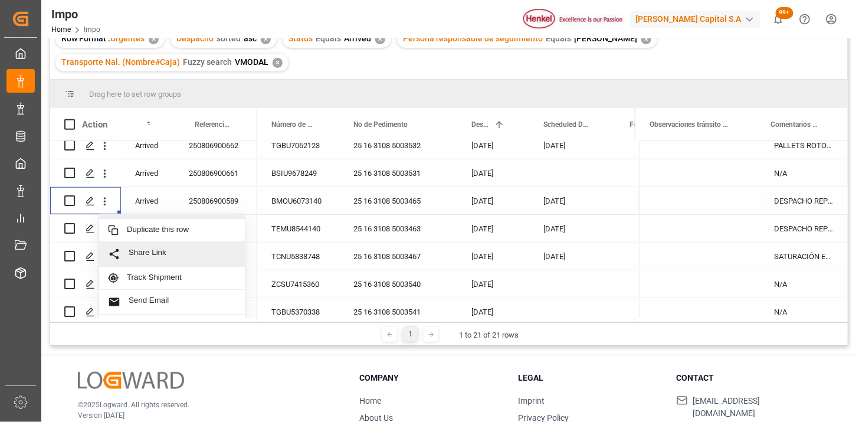
scroll to position [25, 0]
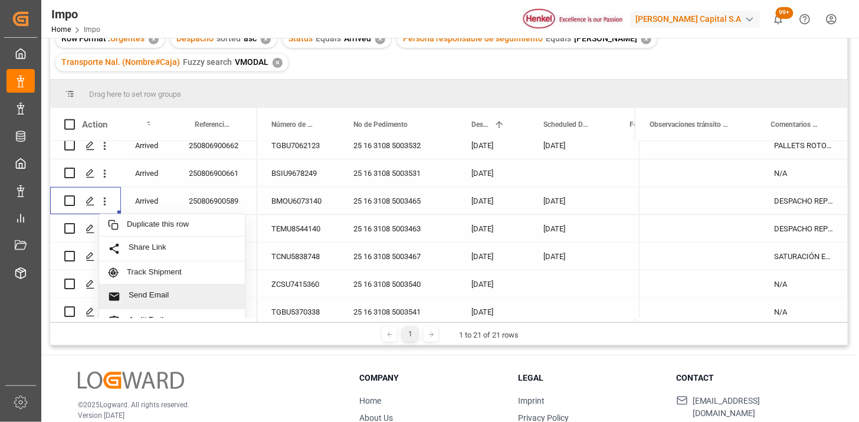
click at [180, 296] on span "Send Email" at bounding box center [182, 296] width 107 height 12
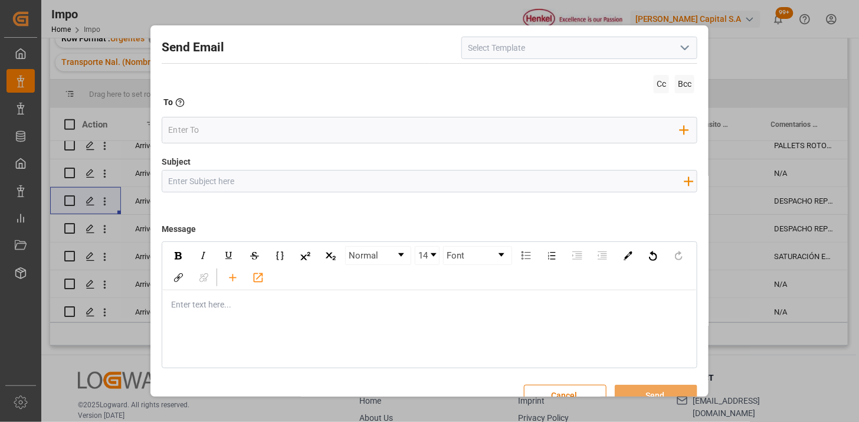
click at [683, 48] on polyline "open menu" at bounding box center [685, 48] width 7 height 4
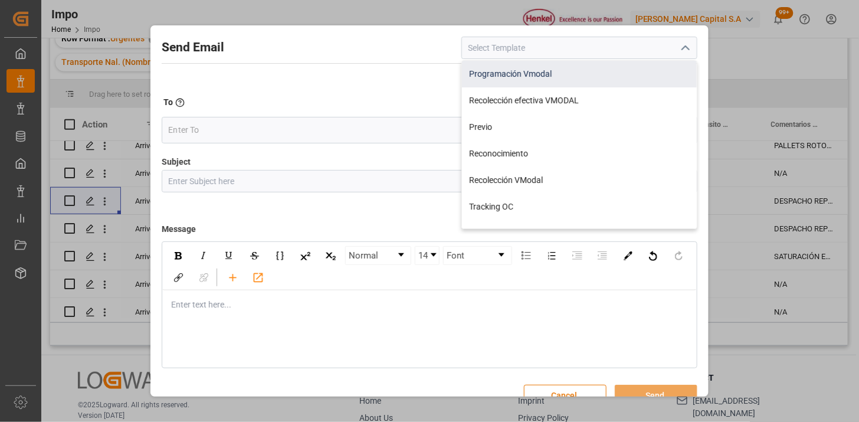
click at [553, 83] on div "Programación Vmodal" at bounding box center [579, 74] width 235 height 27
type input "Programación Vmodal"
type input "PROGRAMACIÓN CARGA {{scheduledDeliveryDate}} || OC {{customerpoDerived}} || {{f…"
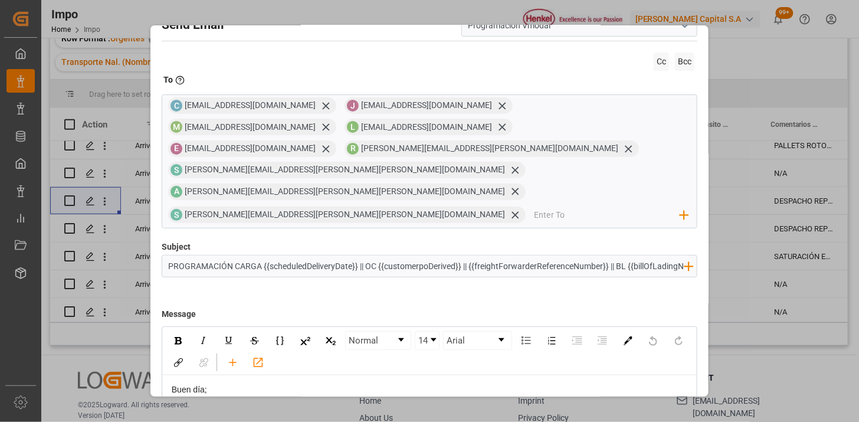
scroll to position [0, 0]
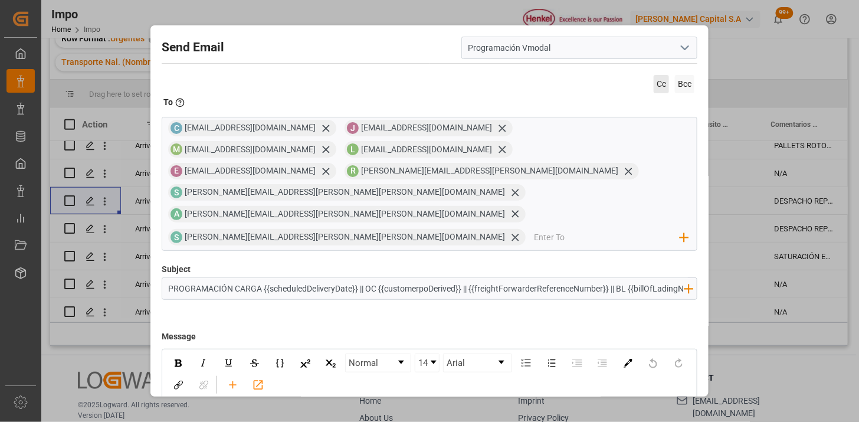
click at [656, 86] on span "Cc" at bounding box center [661, 84] width 15 height 18
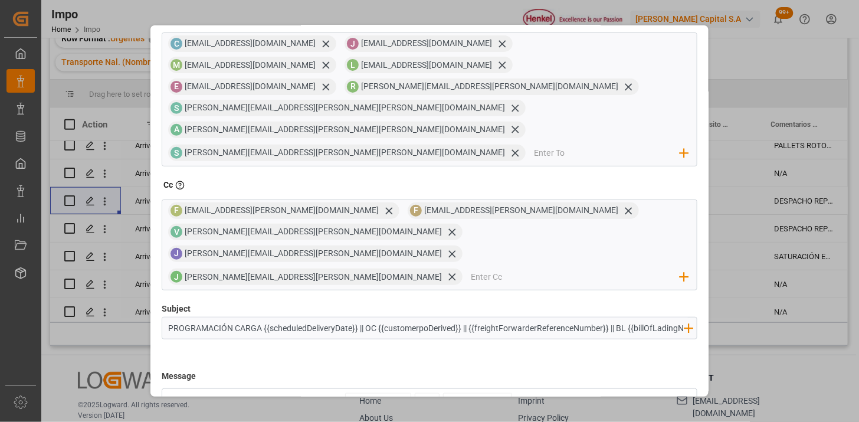
scroll to position [66, 0]
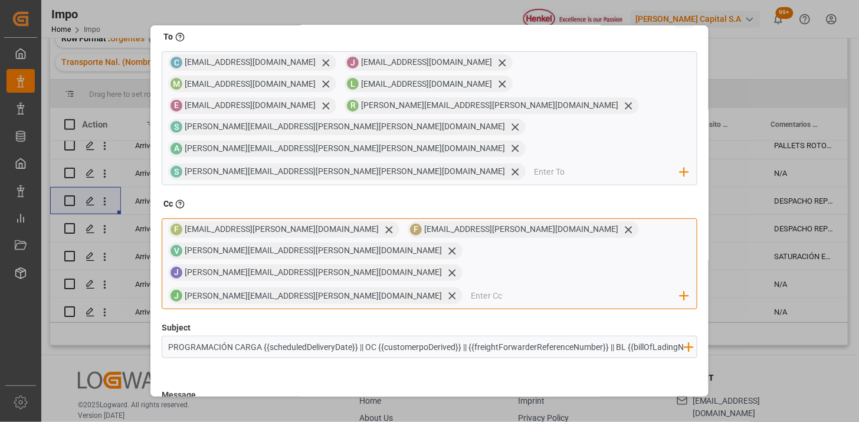
click at [506, 287] on input "email" at bounding box center [576, 296] width 210 height 18
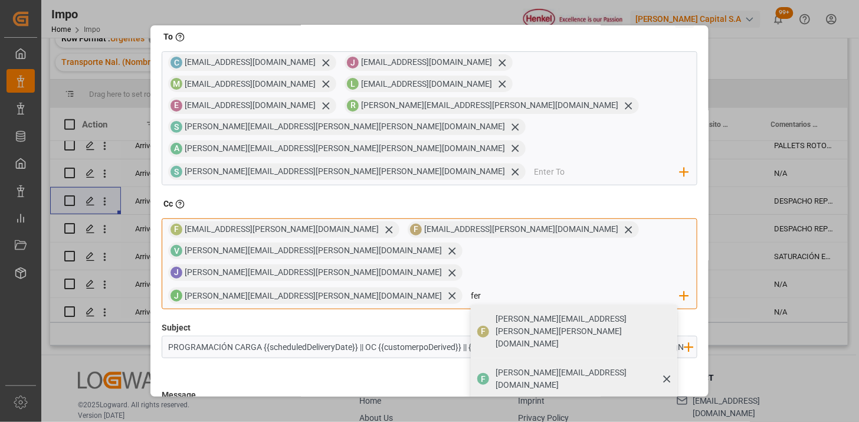
type input "fer"
click at [487, 358] on div "F [PERSON_NAME][EMAIL_ADDRESS][DOMAIN_NAME]" at bounding box center [574, 378] width 207 height 41
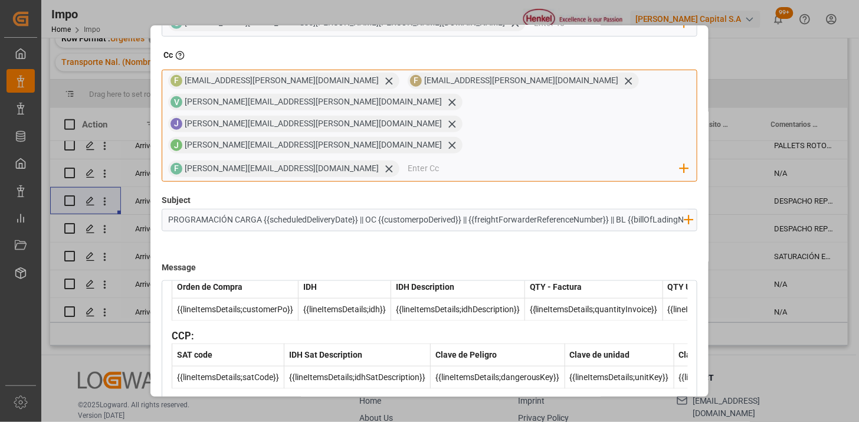
scroll to position [404, 0]
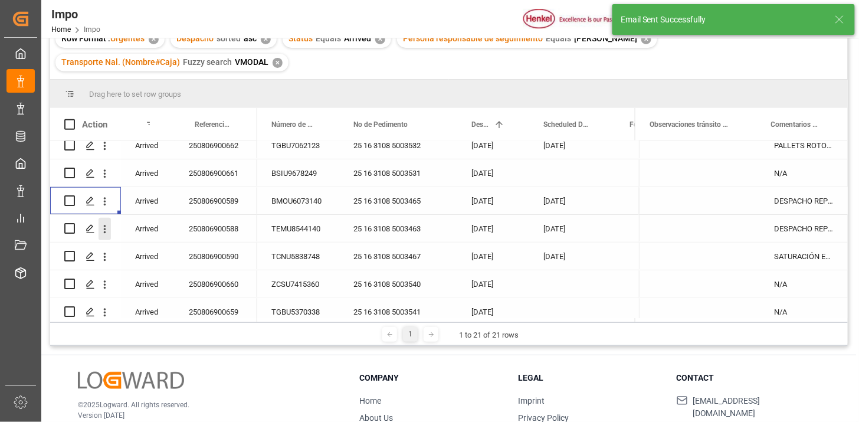
click at [104, 233] on icon "open menu" at bounding box center [105, 229] width 12 height 12
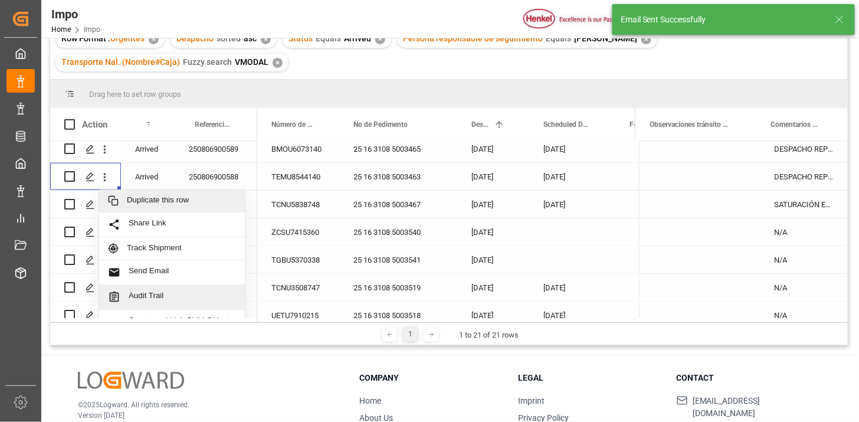
scroll to position [408, 0]
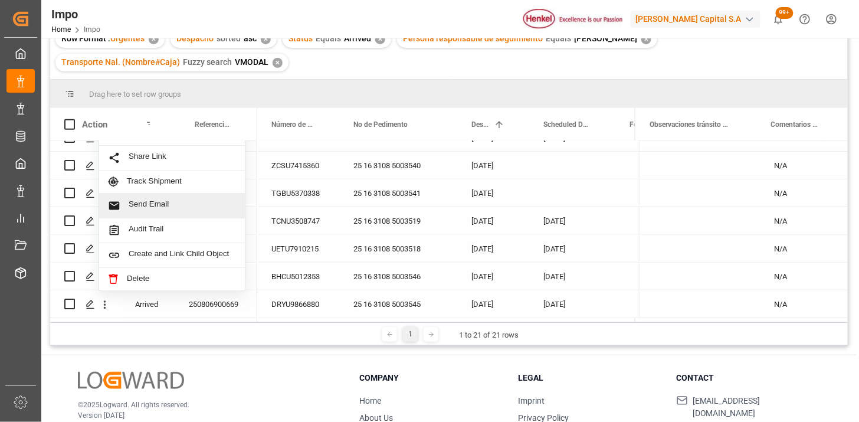
click at [192, 204] on span "Send Email" at bounding box center [182, 206] width 107 height 12
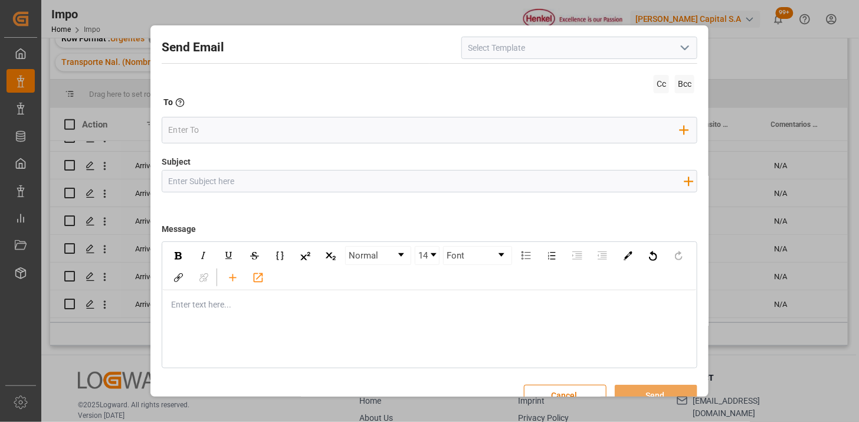
click at [687, 53] on icon "open menu" at bounding box center [685, 48] width 14 height 14
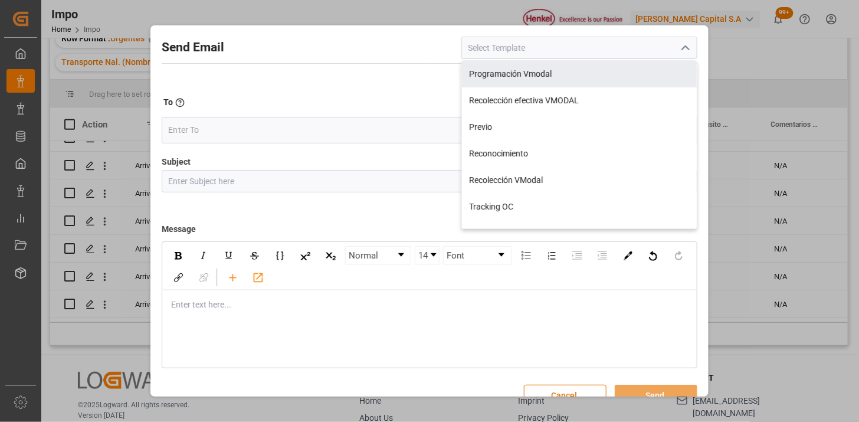
click at [563, 79] on div "Programación Vmodal" at bounding box center [579, 74] width 235 height 27
type input "Programación Vmodal"
type input "PROGRAMACIÓN CARGA {{scheduledDeliveryDate}} || OC {{customerpoDerived}} || {{f…"
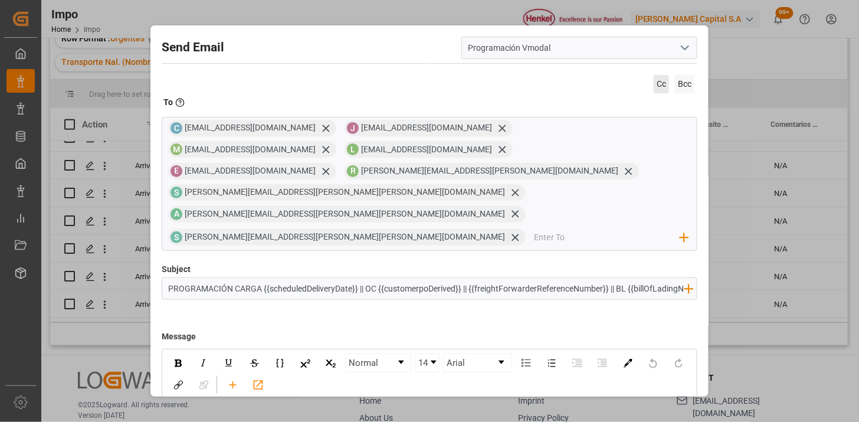
click at [660, 84] on span "Cc" at bounding box center [661, 84] width 15 height 18
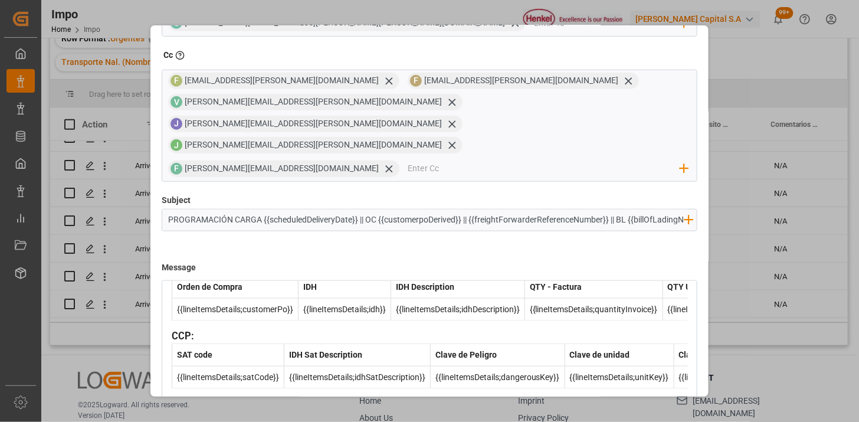
scroll to position [404, 0]
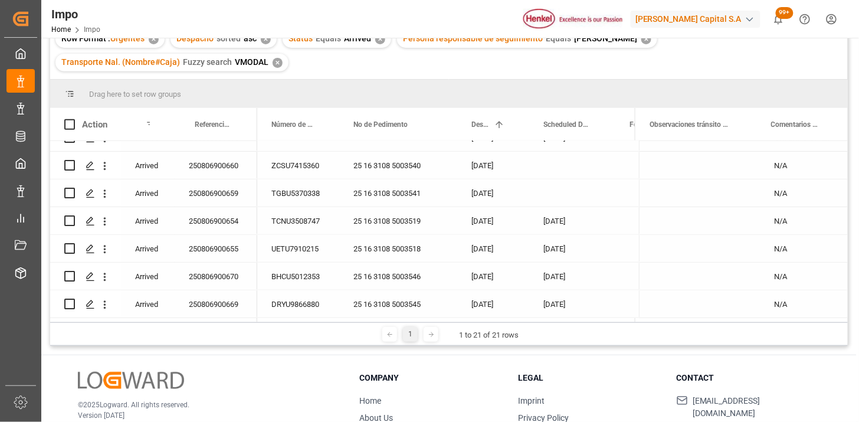
scroll to position [287, 0]
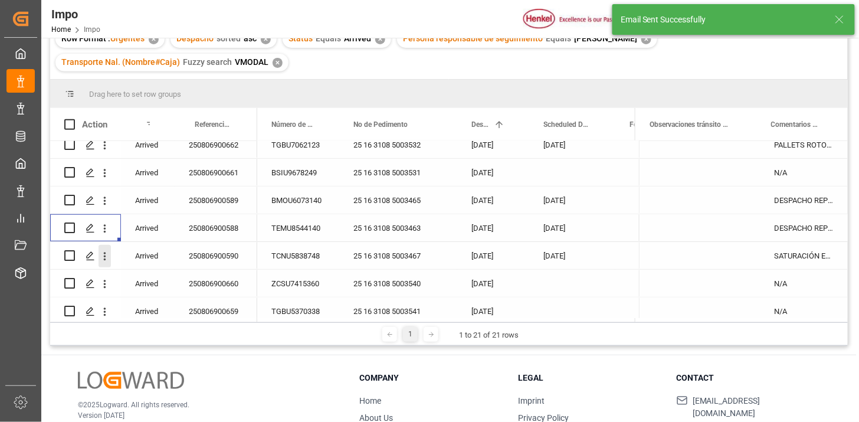
click at [103, 254] on icon "open menu" at bounding box center [105, 256] width 12 height 12
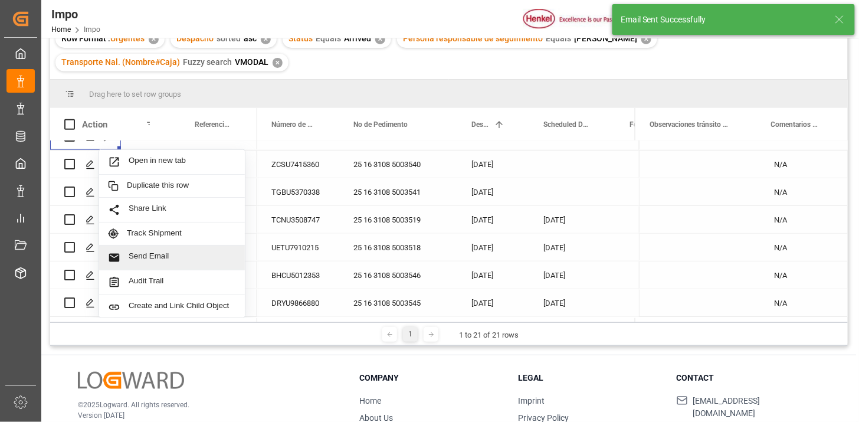
click at [162, 254] on span "Send Email" at bounding box center [182, 257] width 107 height 12
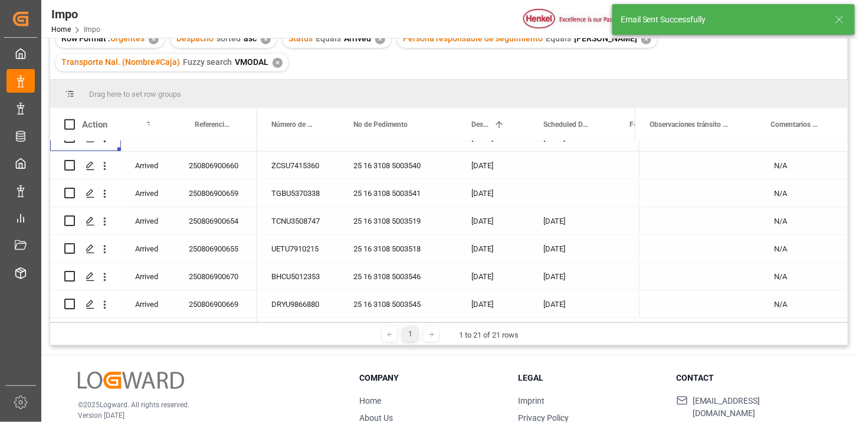
scroll to position [408, 0]
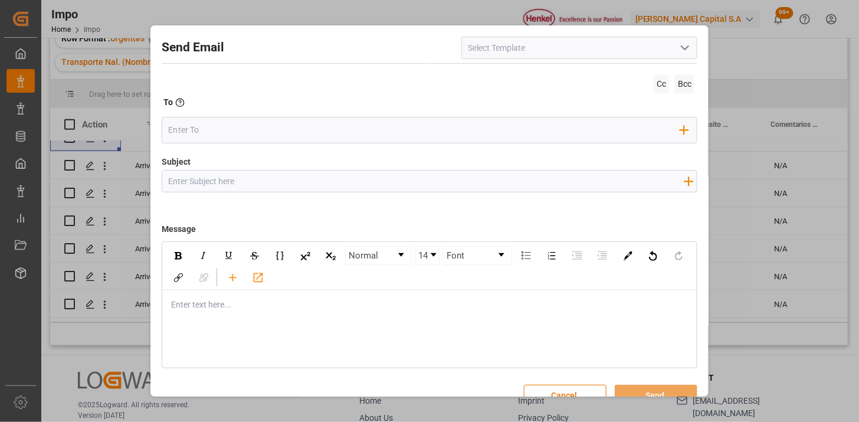
click at [686, 51] on icon "open menu" at bounding box center [685, 48] width 14 height 14
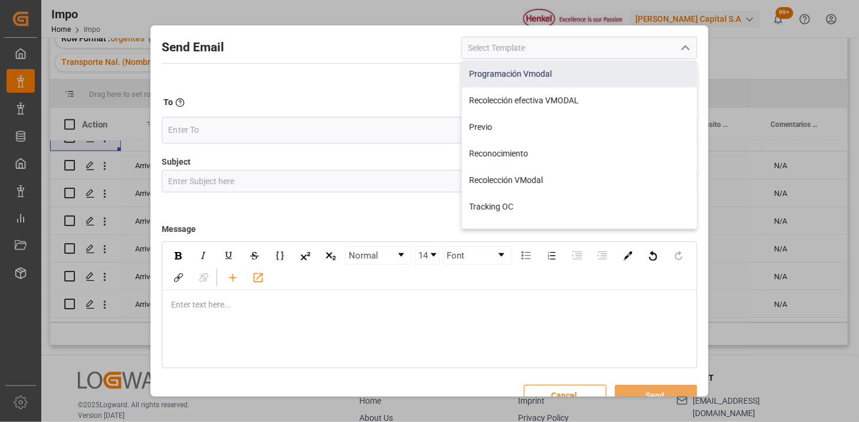
click at [650, 71] on div "Programación Vmodal" at bounding box center [579, 74] width 235 height 27
type input "Programación Vmodal"
type input "PROGRAMACIÓN CARGA {{scheduledDeliveryDate}} || OC {{customerpoDerived}} || {{f…"
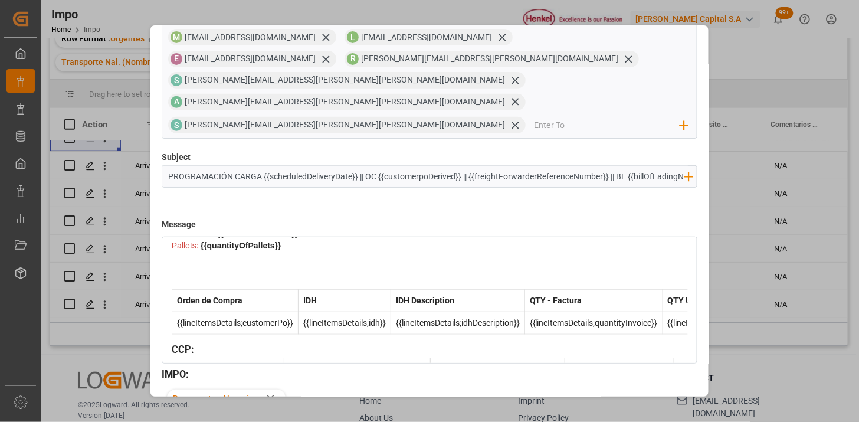
scroll to position [274, 0]
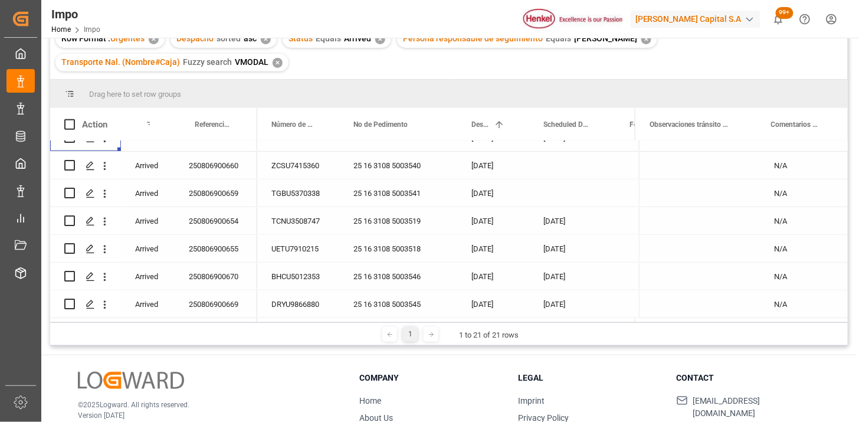
scroll to position [391, 0]
